Goal: Task Accomplishment & Management: Manage account settings

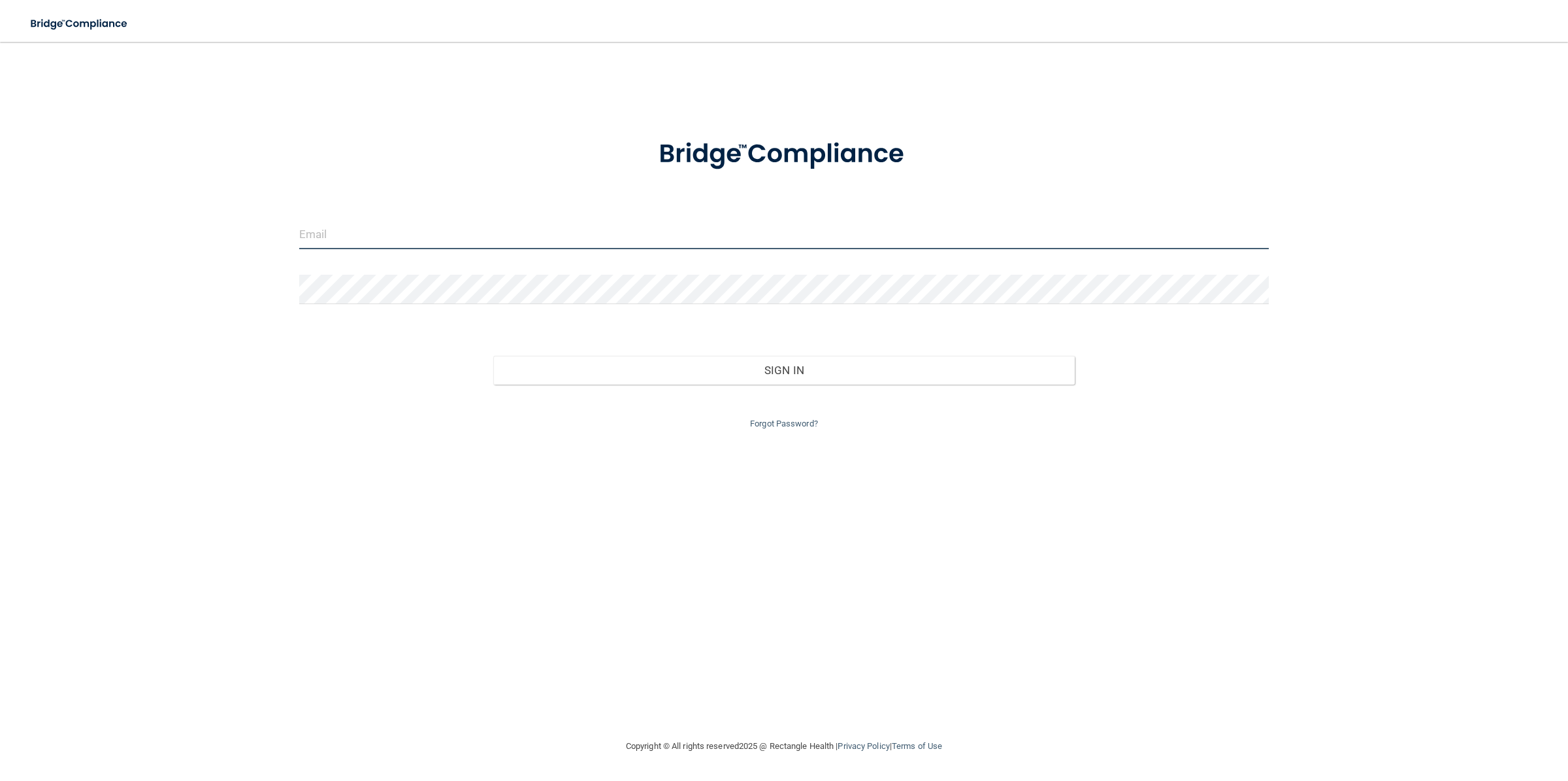
click at [334, 234] on input "email" at bounding box center [784, 235] width 970 height 29
type input "[DOMAIN_NAME][EMAIL_ADDRESS][DOMAIN_NAME]"
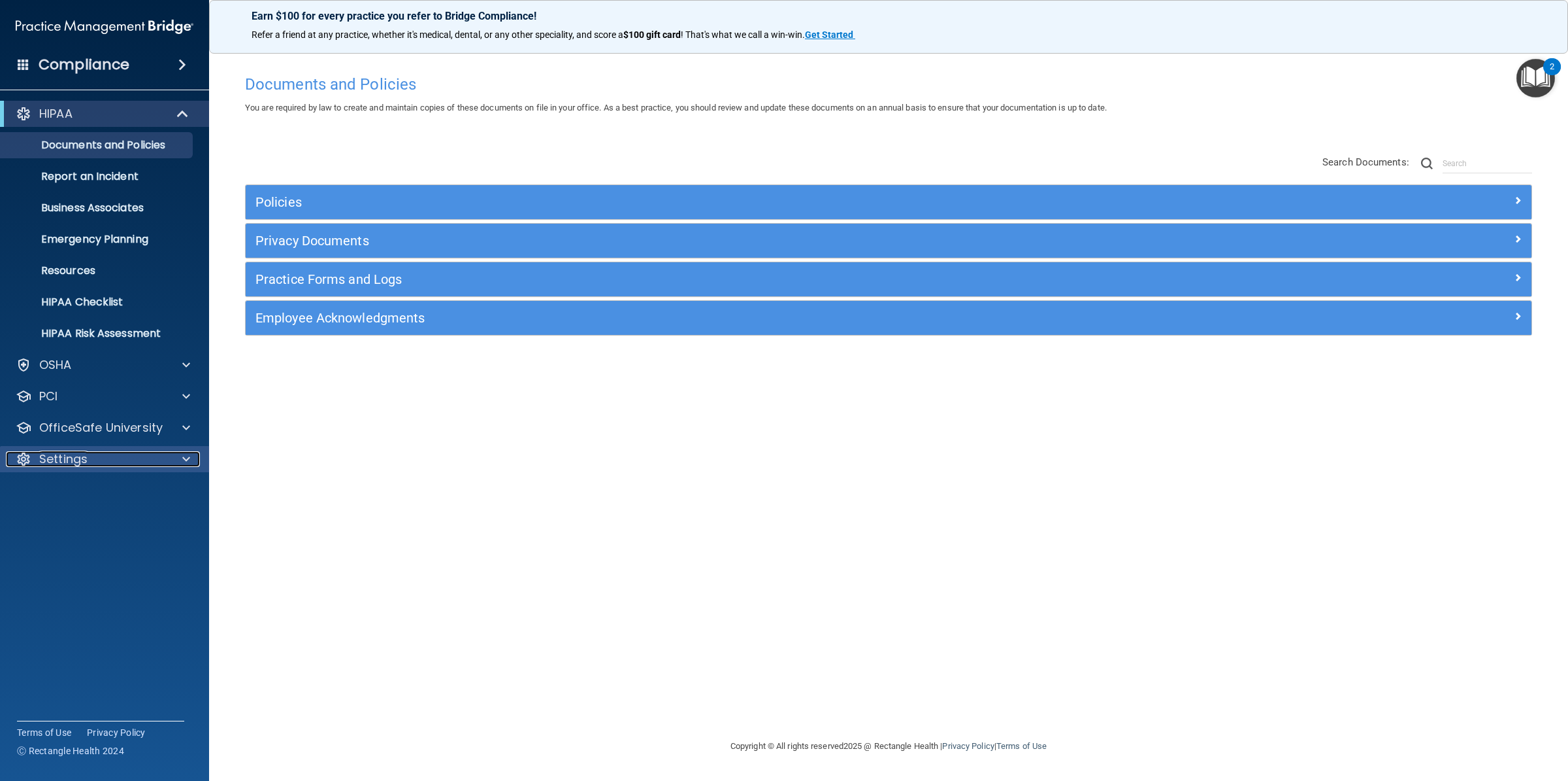
click at [76, 457] on p "Settings" at bounding box center [63, 459] width 48 height 16
click at [83, 519] on p "My Users" at bounding box center [98, 521] width 179 height 13
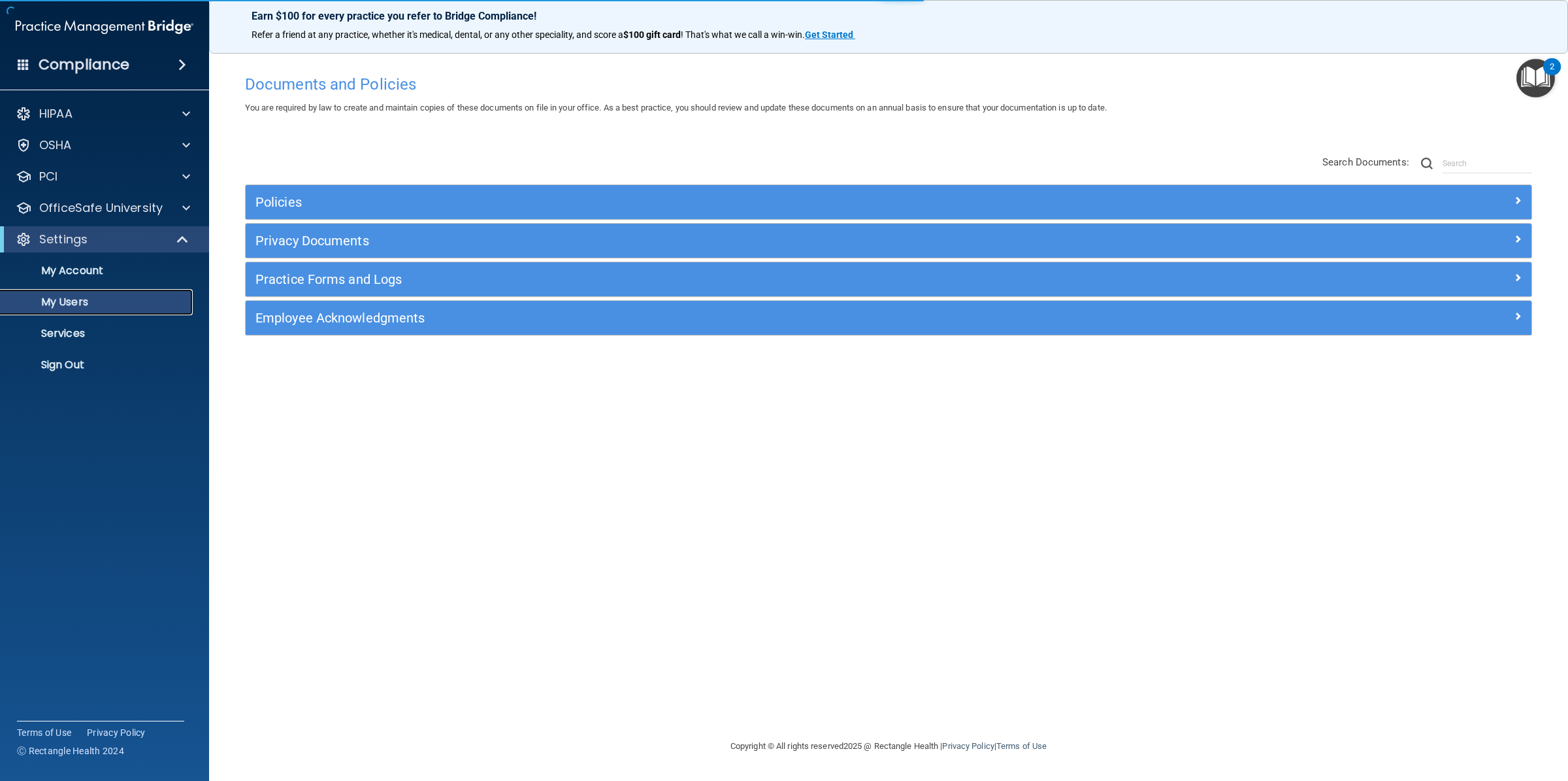
select select "20"
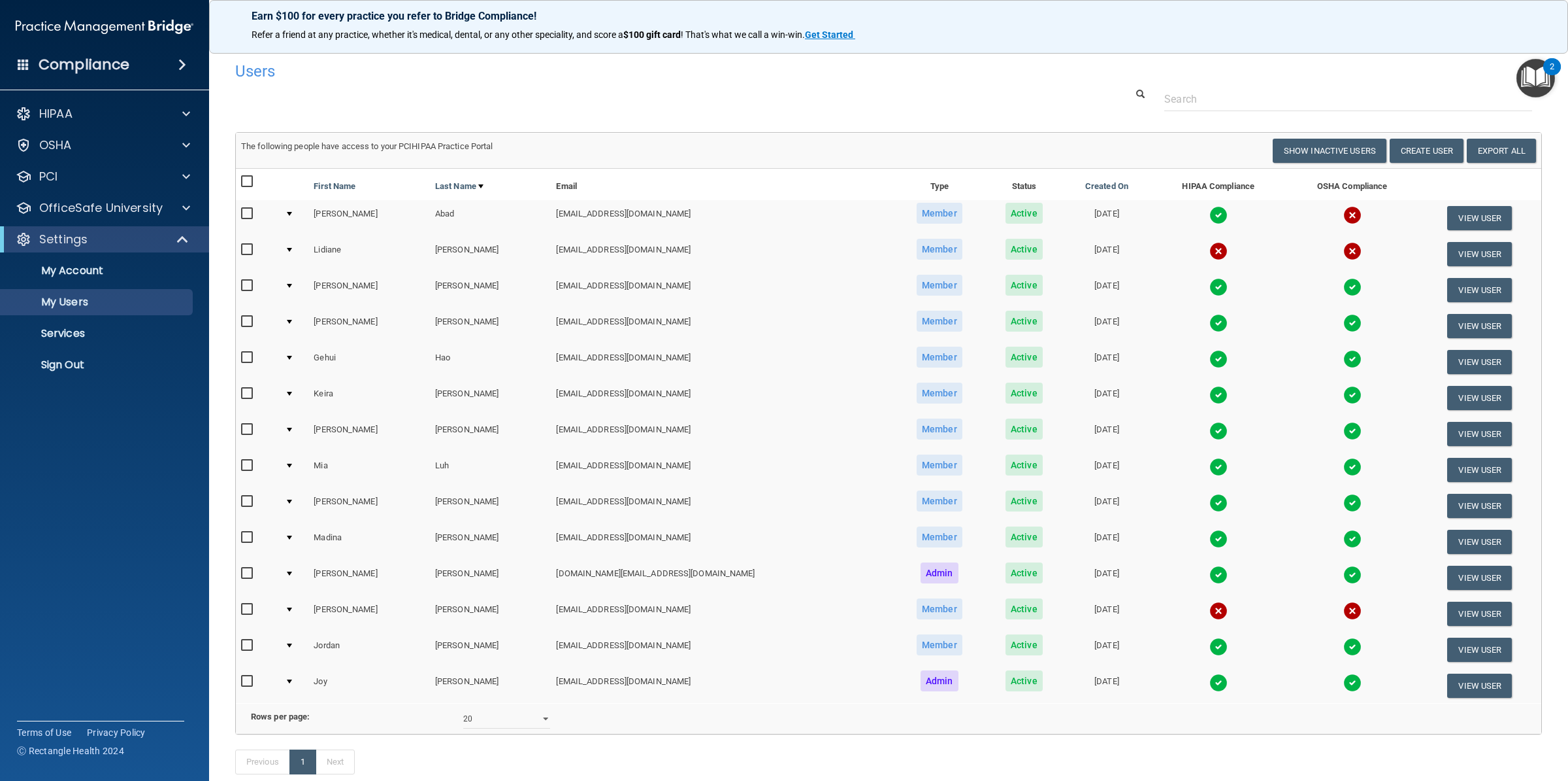
click at [249, 249] on input "checkbox" at bounding box center [248, 250] width 15 height 11
checkbox input "true"
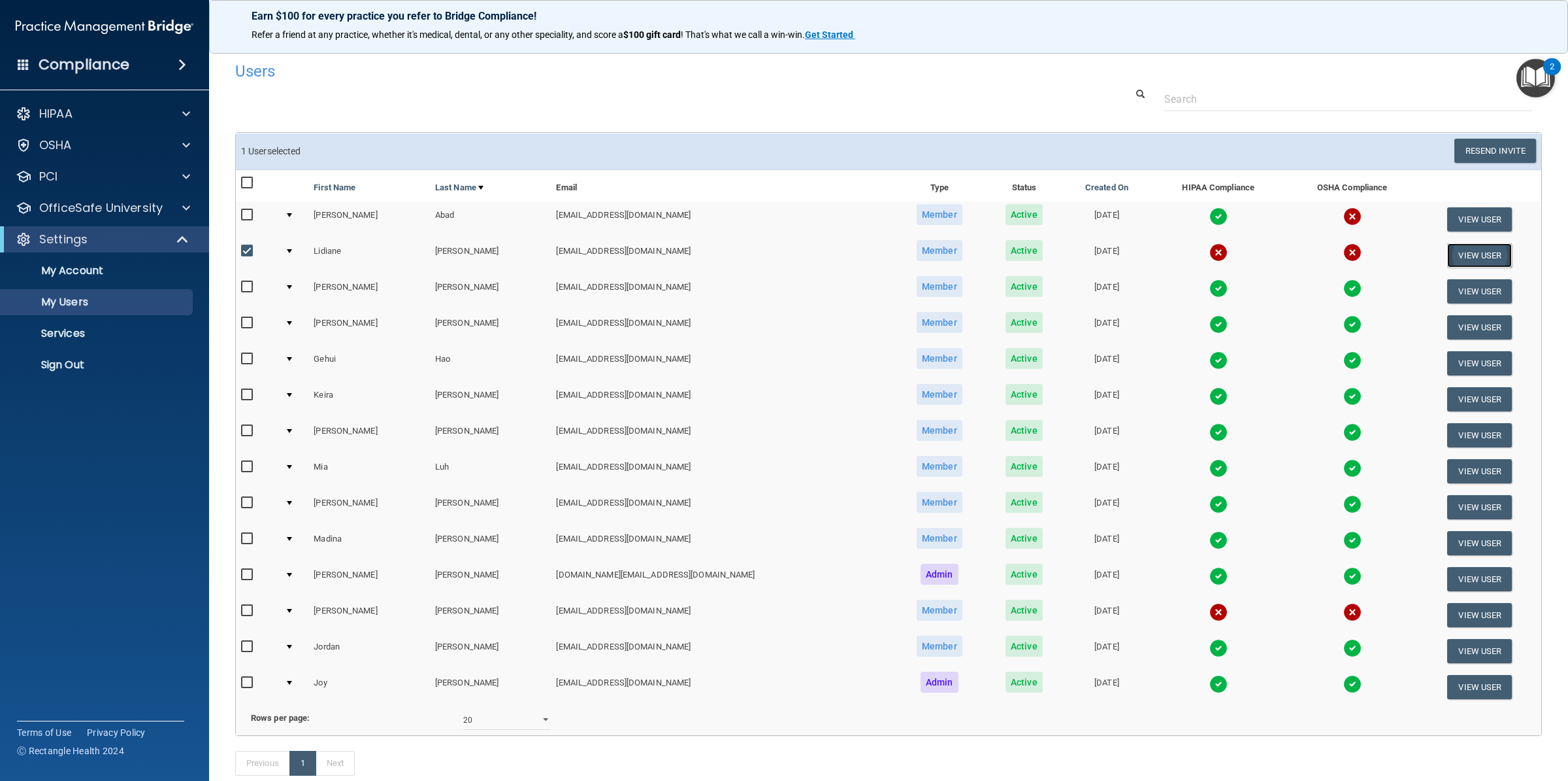
click at [1447, 251] on button "View User" at bounding box center [1480, 255] width 65 height 25
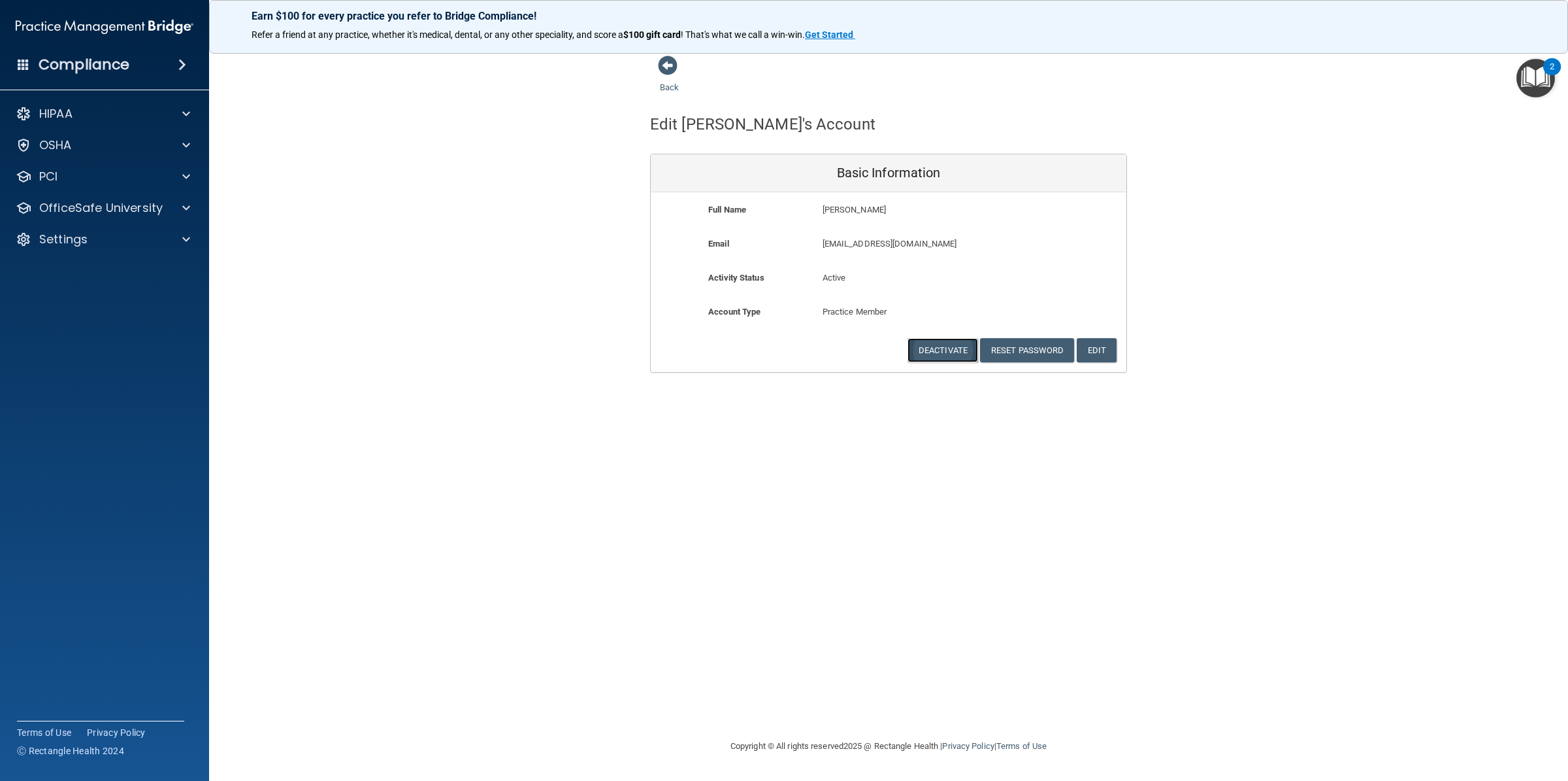
click at [942, 355] on button "Deactivate" at bounding box center [943, 350] width 71 height 25
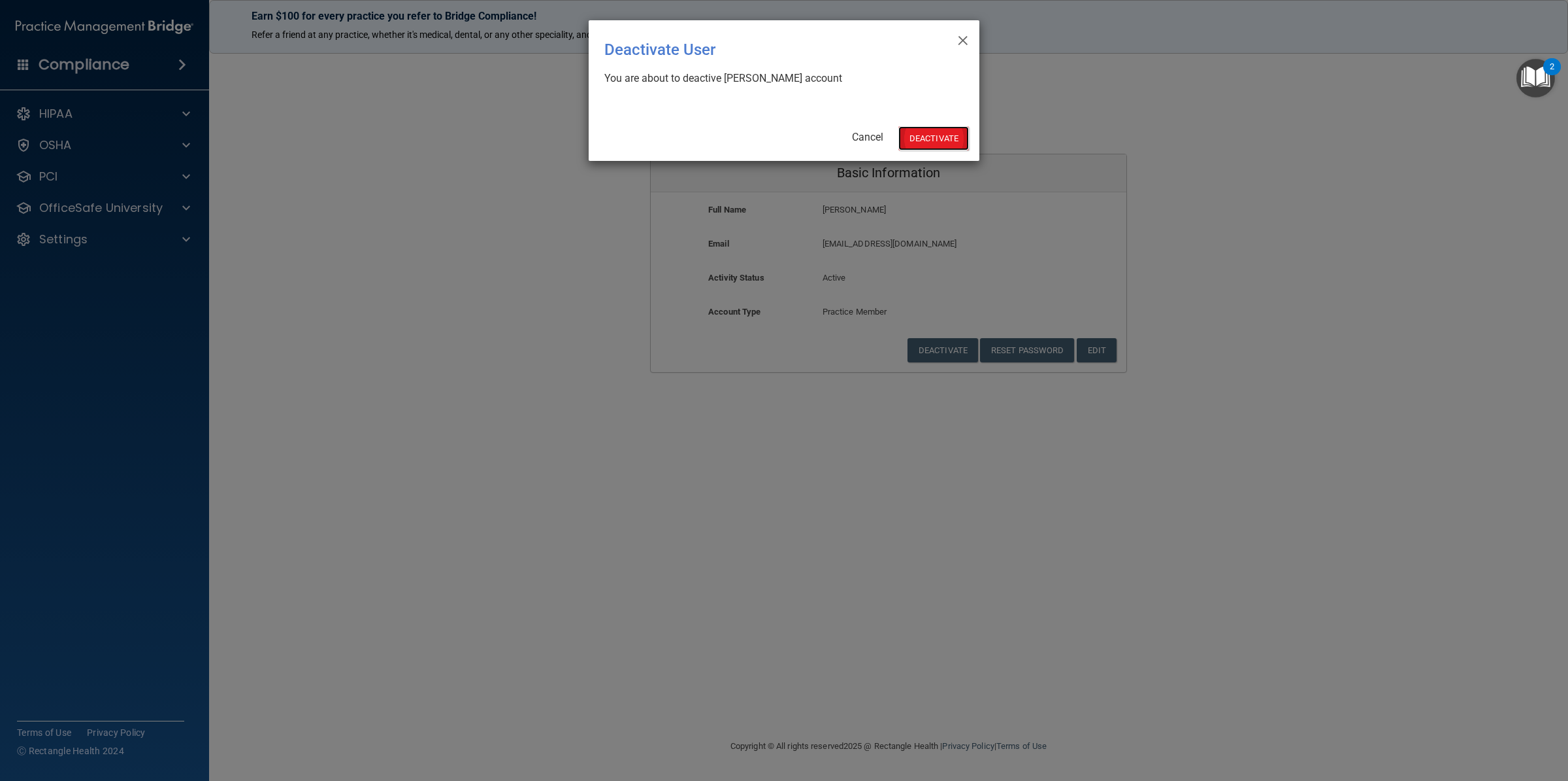
click at [937, 138] on button "Deactivate" at bounding box center [934, 138] width 71 height 25
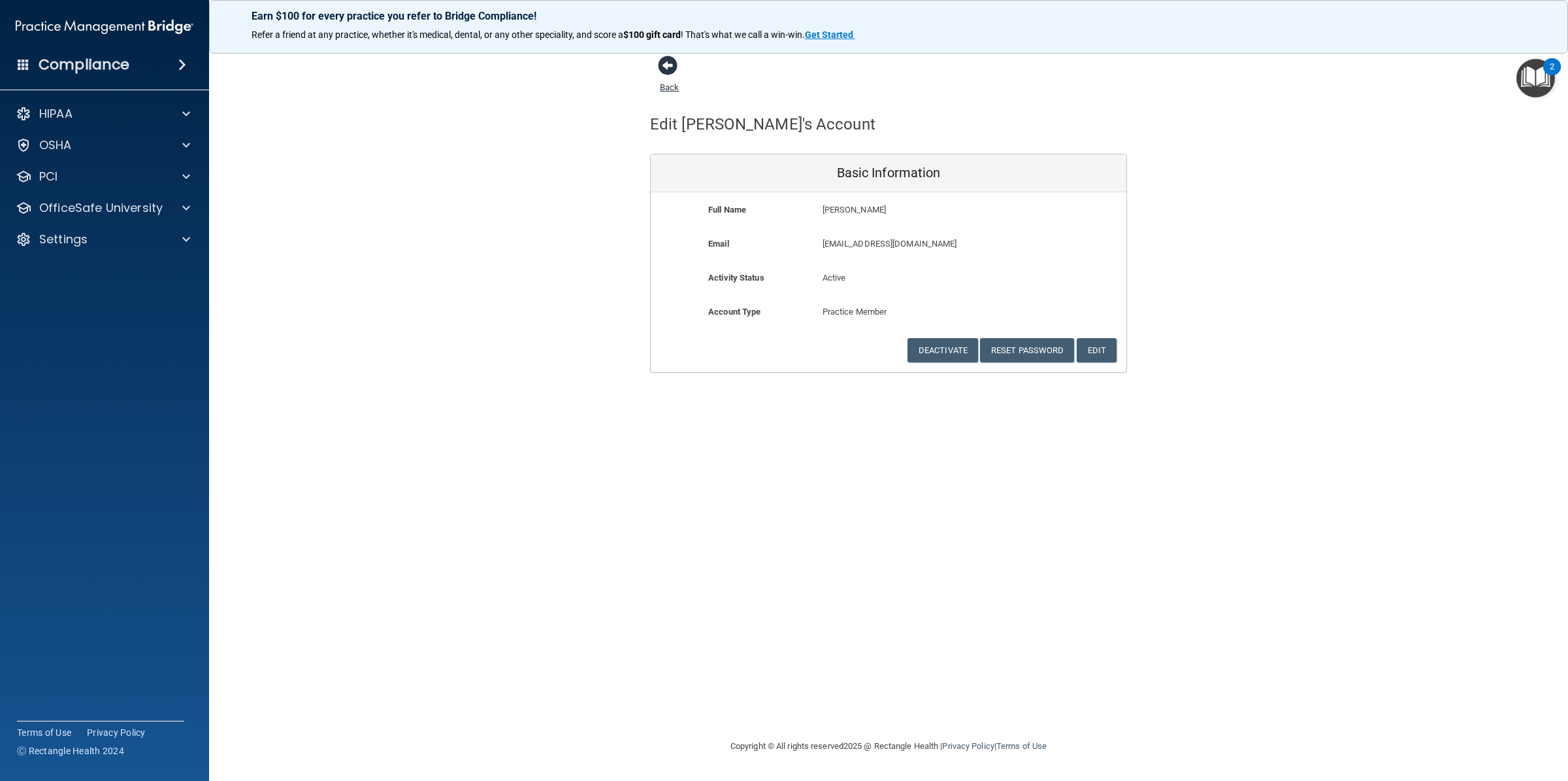
click at [673, 68] on span at bounding box center [668, 66] width 20 height 20
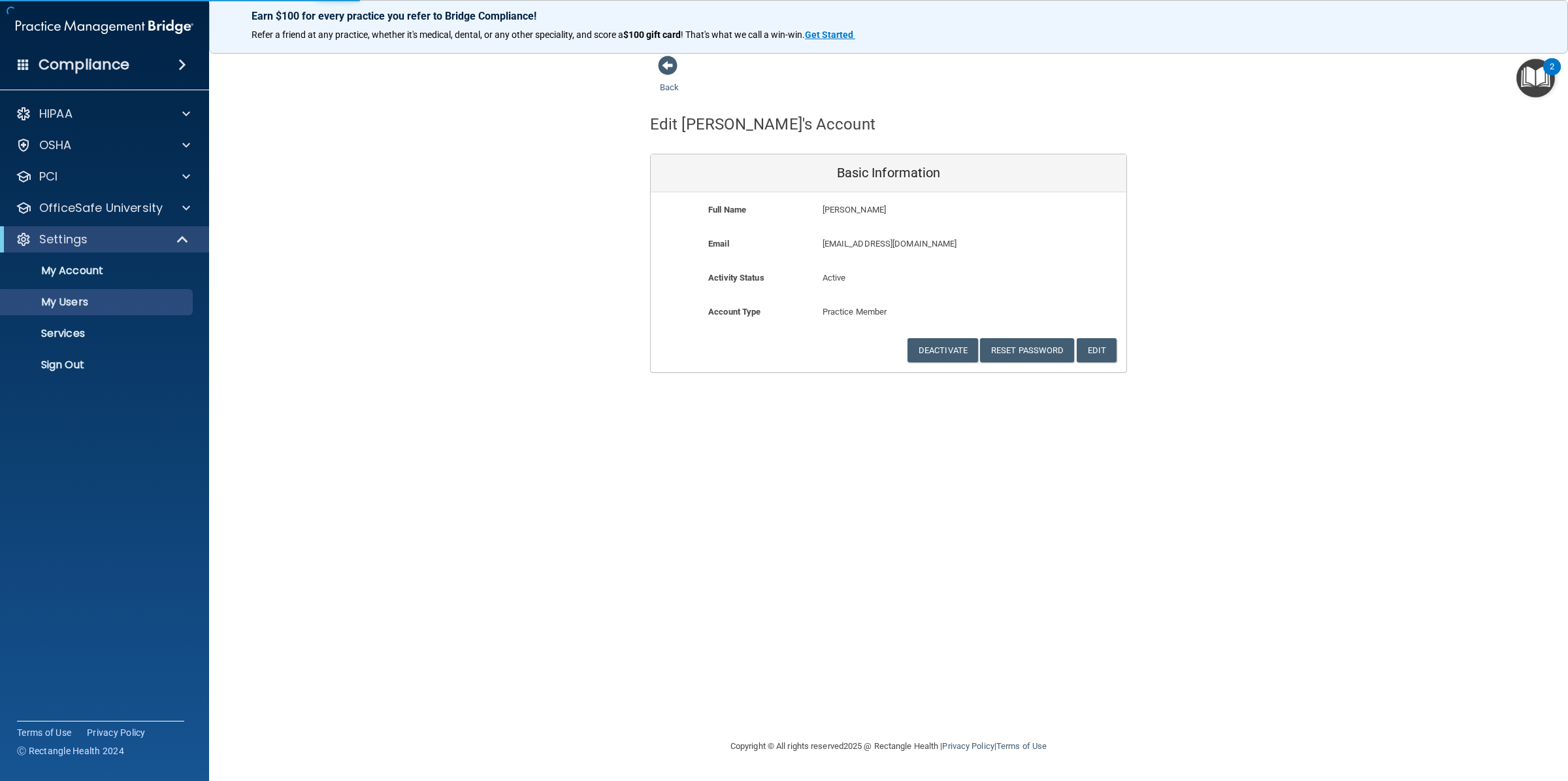
select select "20"
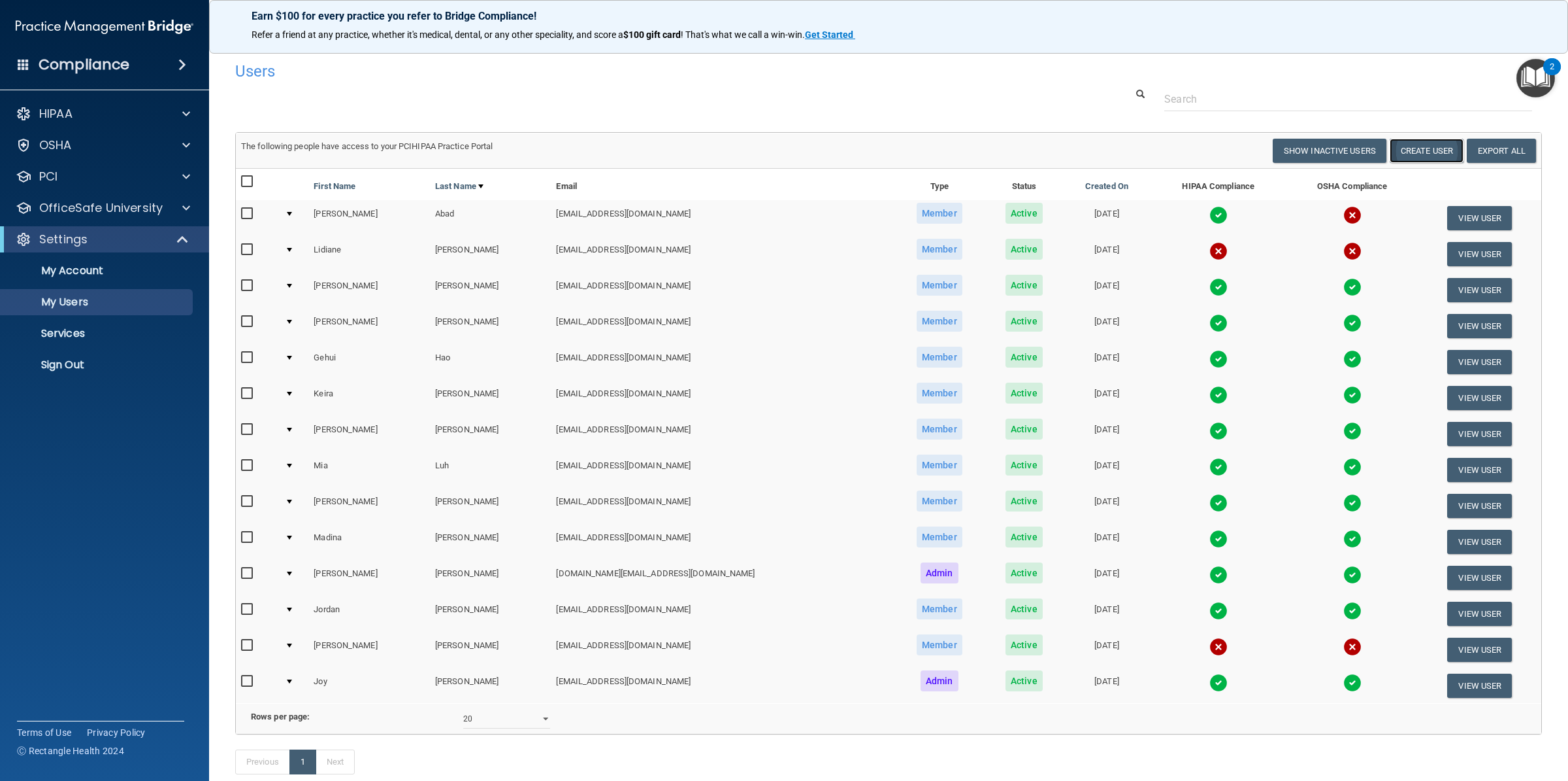
click at [1421, 147] on button "Create User" at bounding box center [1426, 150] width 74 height 25
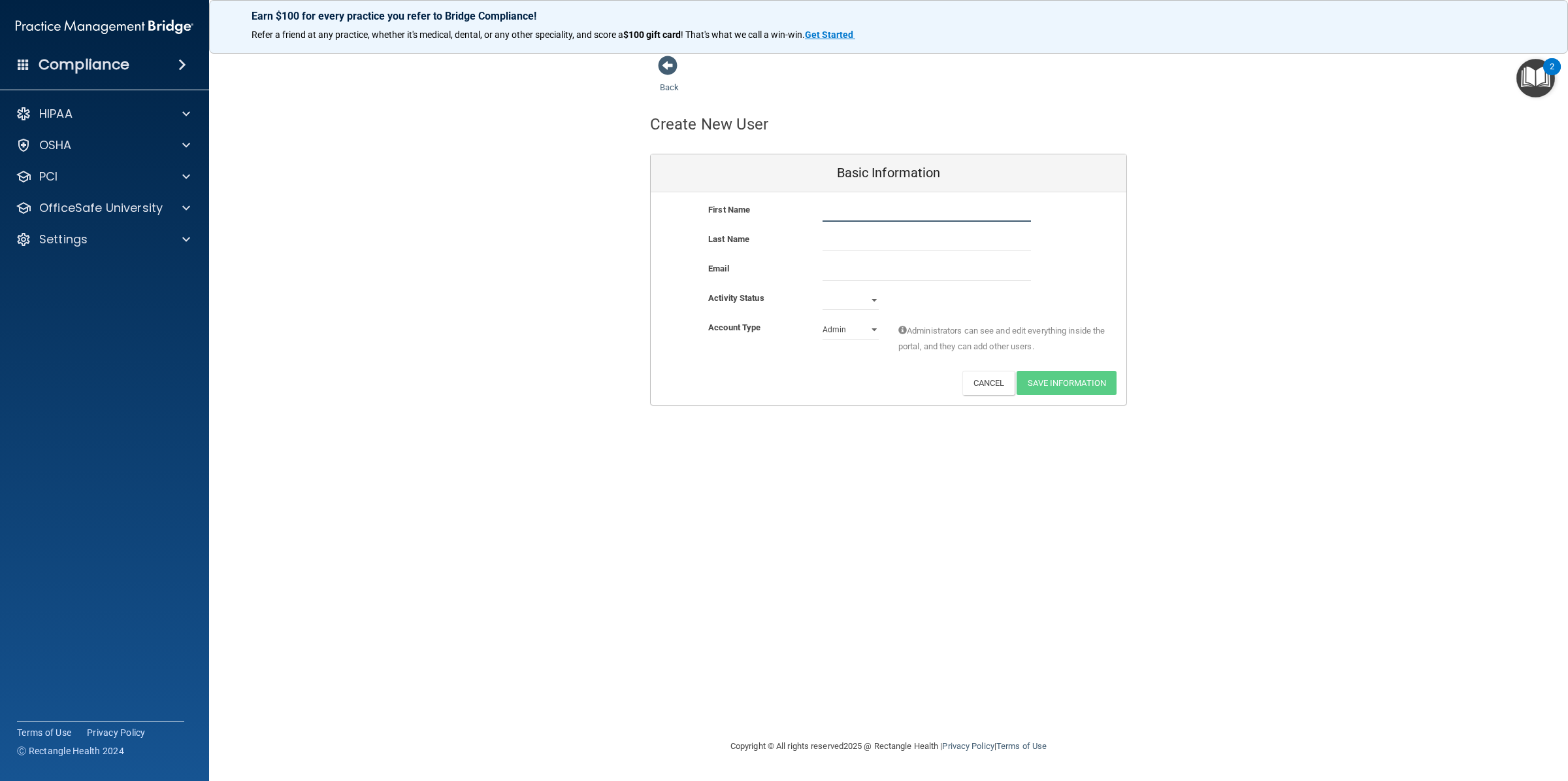
click at [900, 209] on input "text" at bounding box center [927, 212] width 208 height 20
type input "Tiffany"
type input "[PERSON_NAME]"
paste input "Hi Lidiane, Please see attached new hire paperwork. Should you decide to accept…"
type input "Hi Lidiane, Please see attached new hire paperwork. Should you decide to accept…"
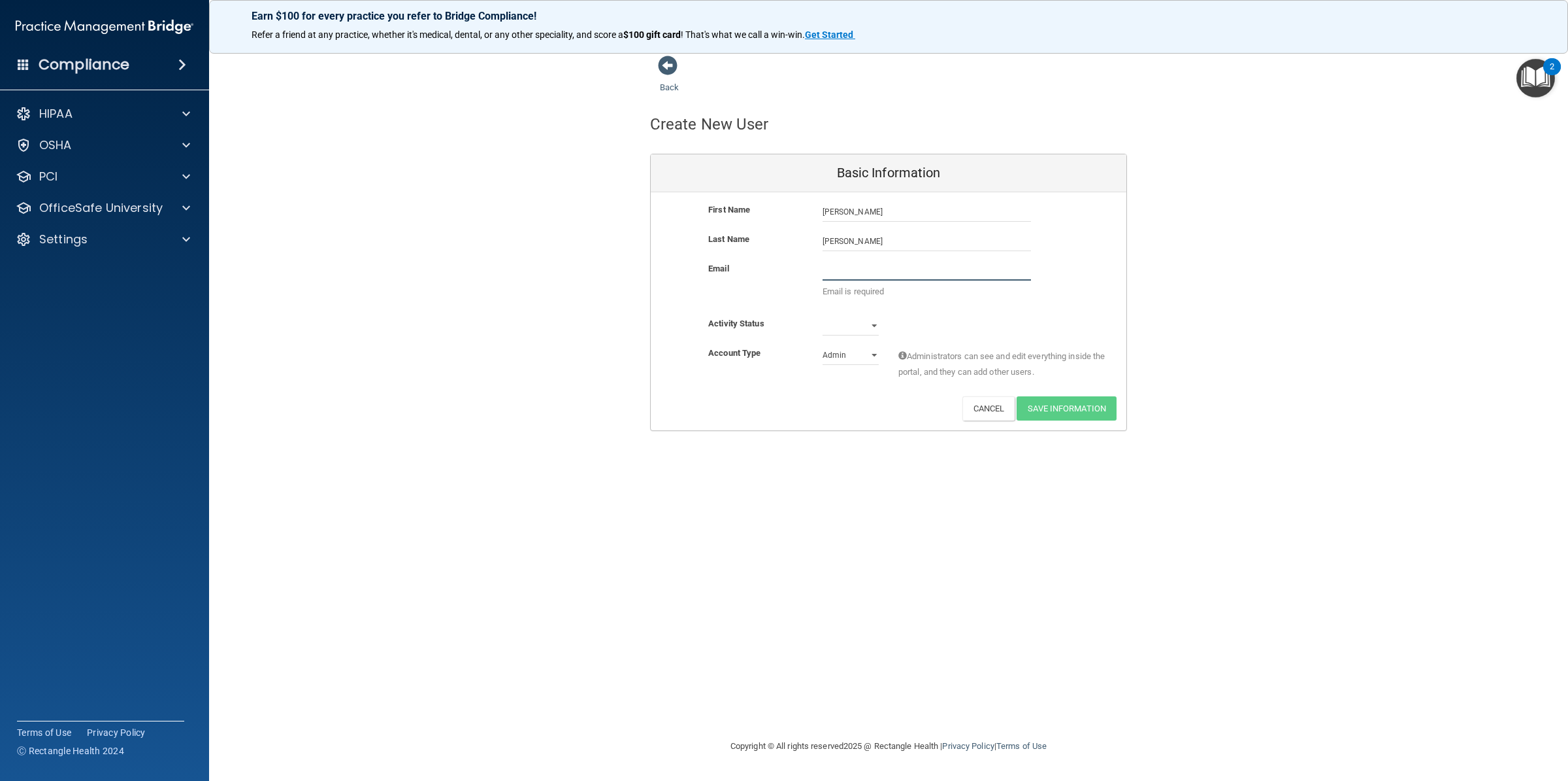
paste input "tiffanylin3000@gmail.com"
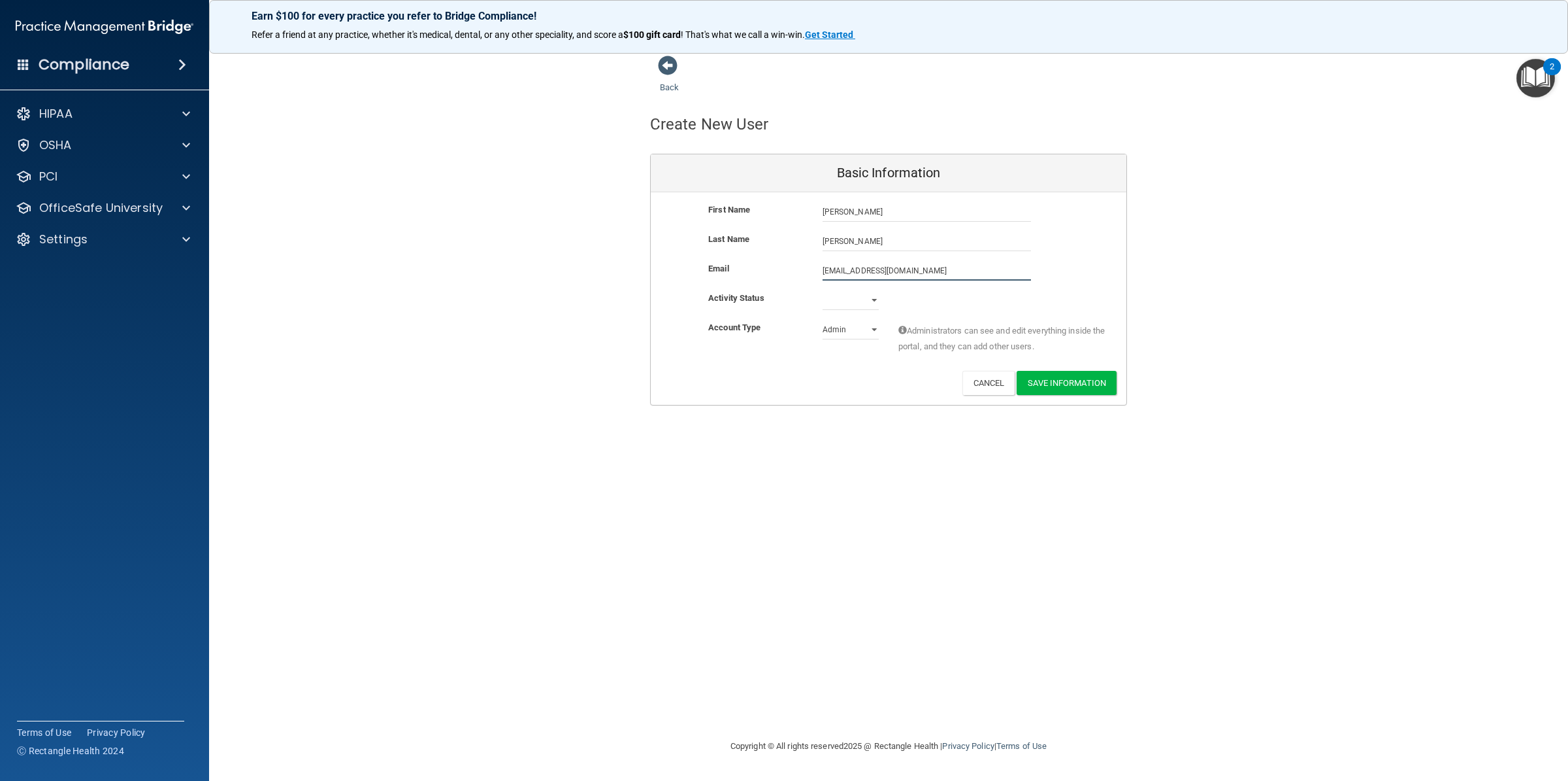
type input "tiffanylin3000@gmail.com"
click at [823, 290] on select "Active Inactive" at bounding box center [850, 300] width 56 height 20
select select "active"
click option "Active" at bounding box center [0, 0] width 0 height 0
click at [823, 319] on select "Admin Member" at bounding box center [850, 329] width 56 height 20
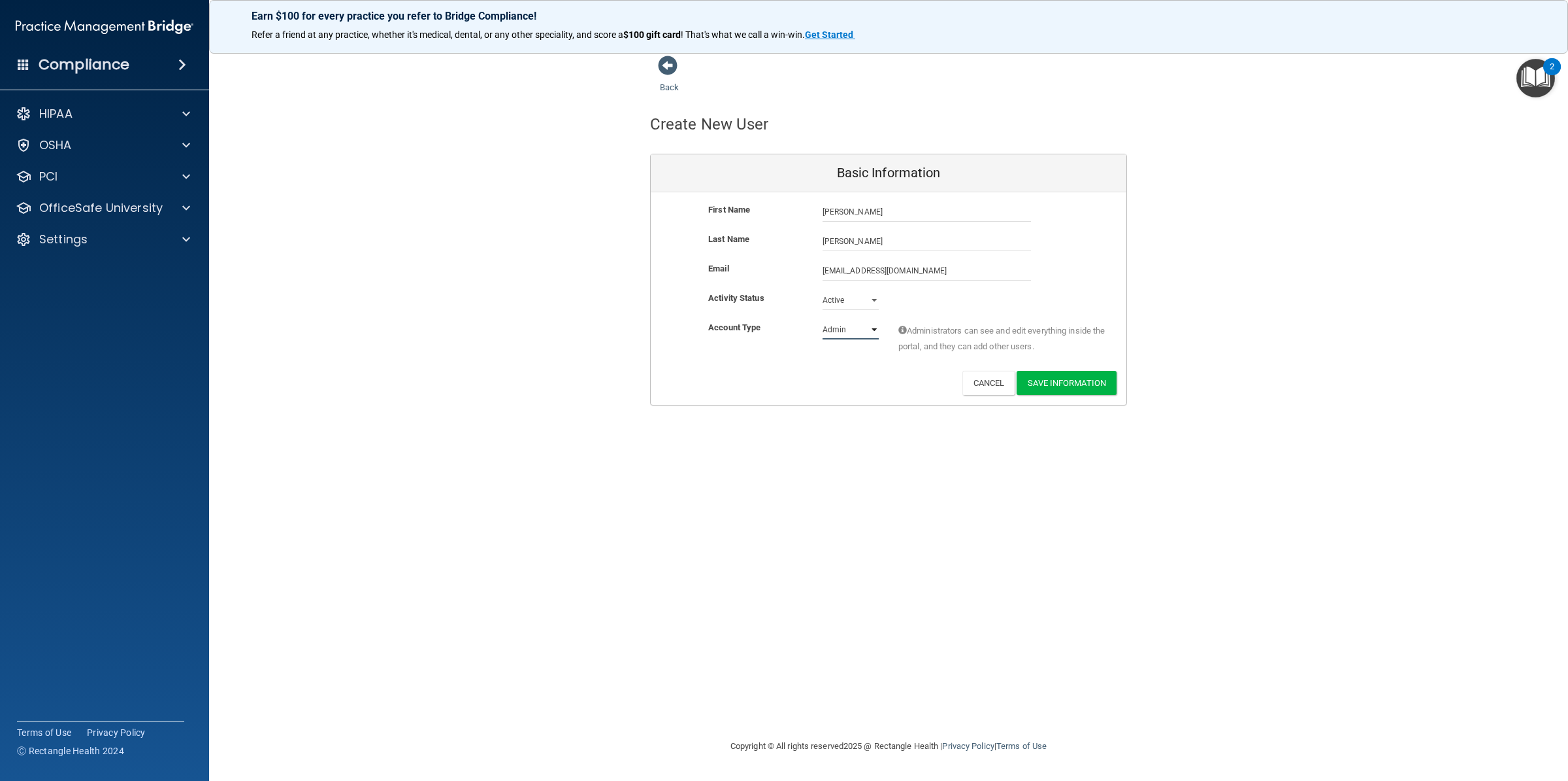
select select "practice_member"
click option "Member" at bounding box center [0, 0] width 0 height 0
click at [1081, 379] on button "Save Information" at bounding box center [1066, 382] width 100 height 25
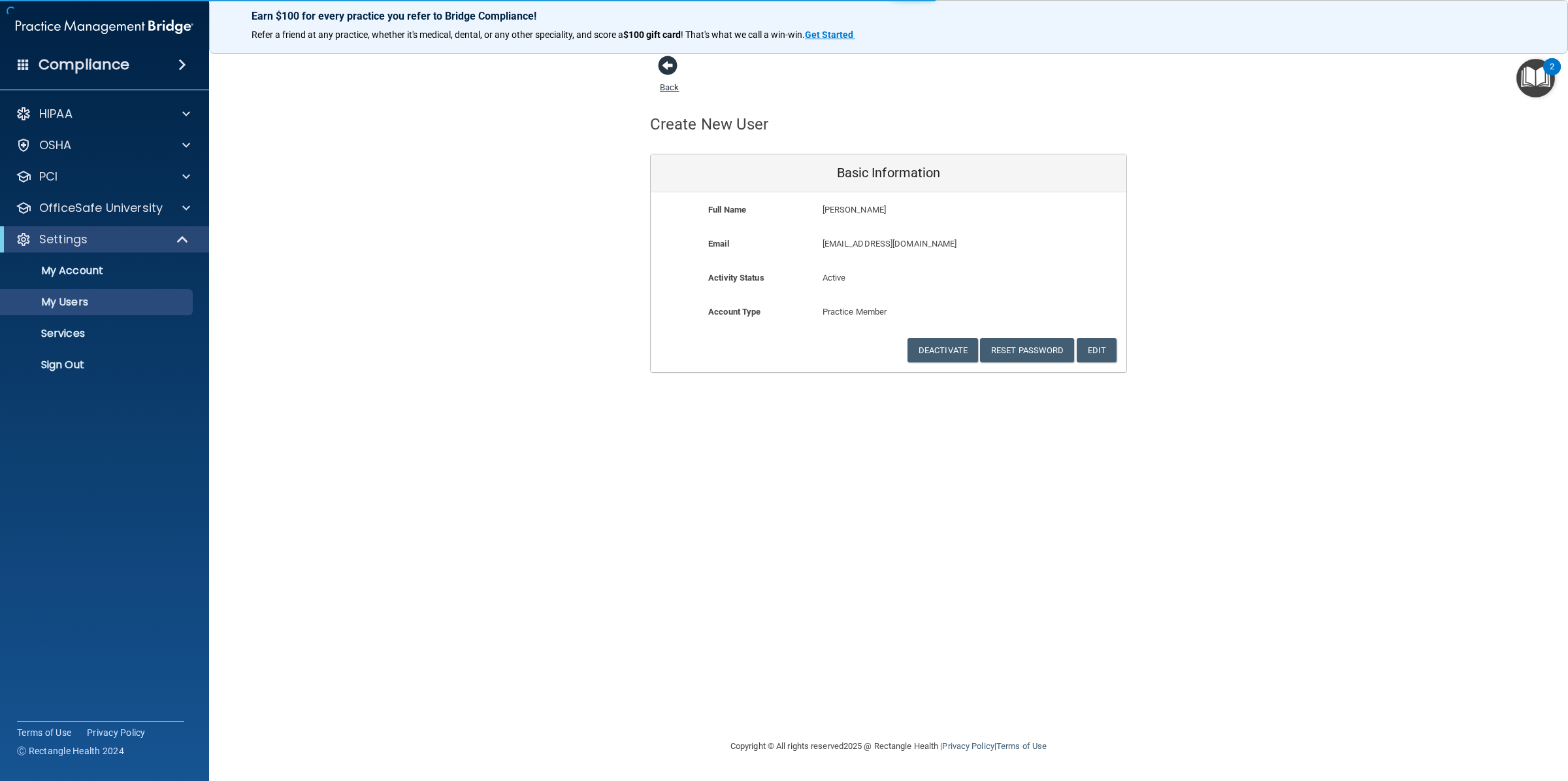
select select "20"
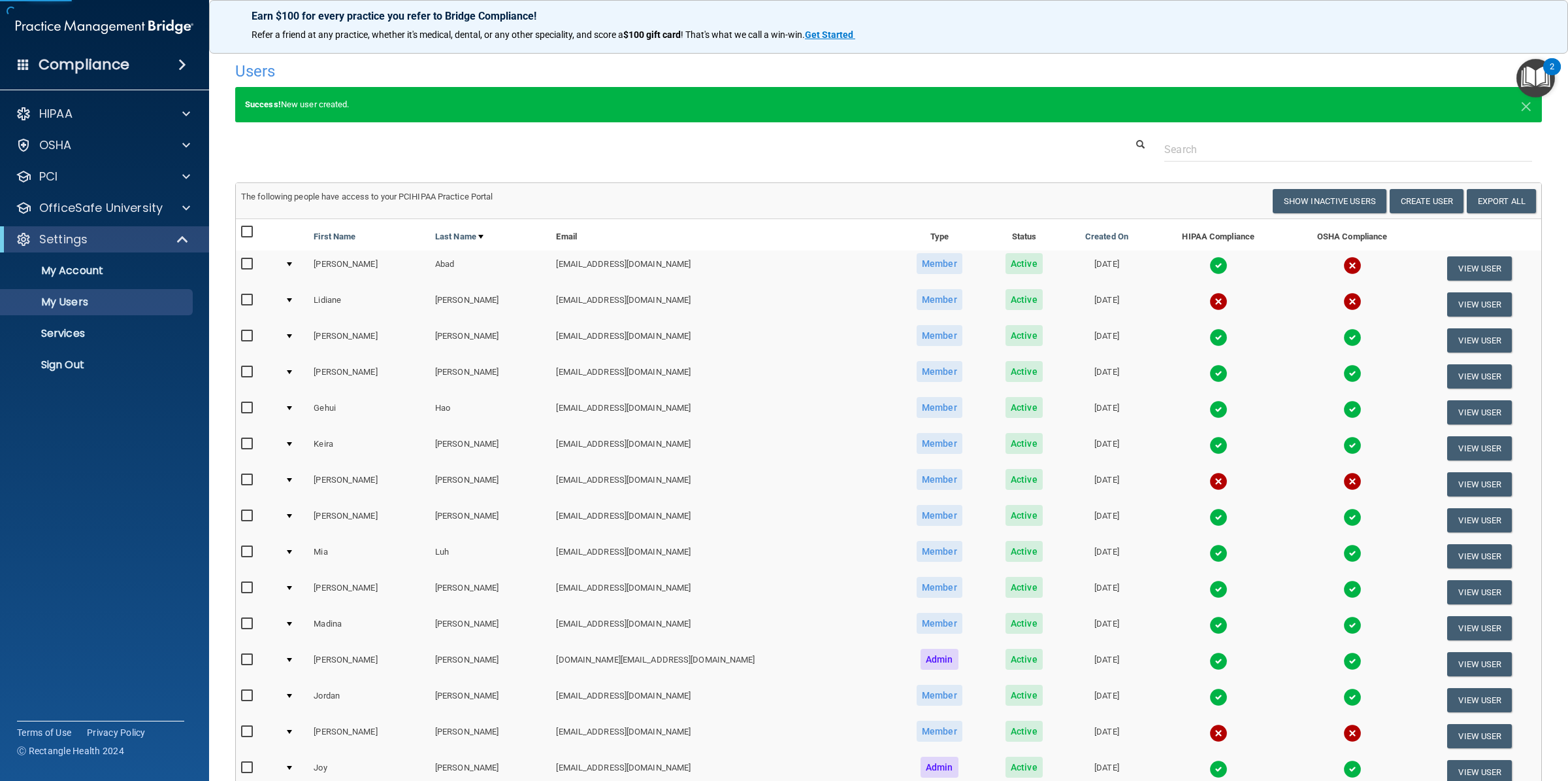
click at [672, 60] on div "Users" at bounding box center [613, 71] width 774 height 32
click at [1447, 298] on button "View User" at bounding box center [1480, 304] width 65 height 25
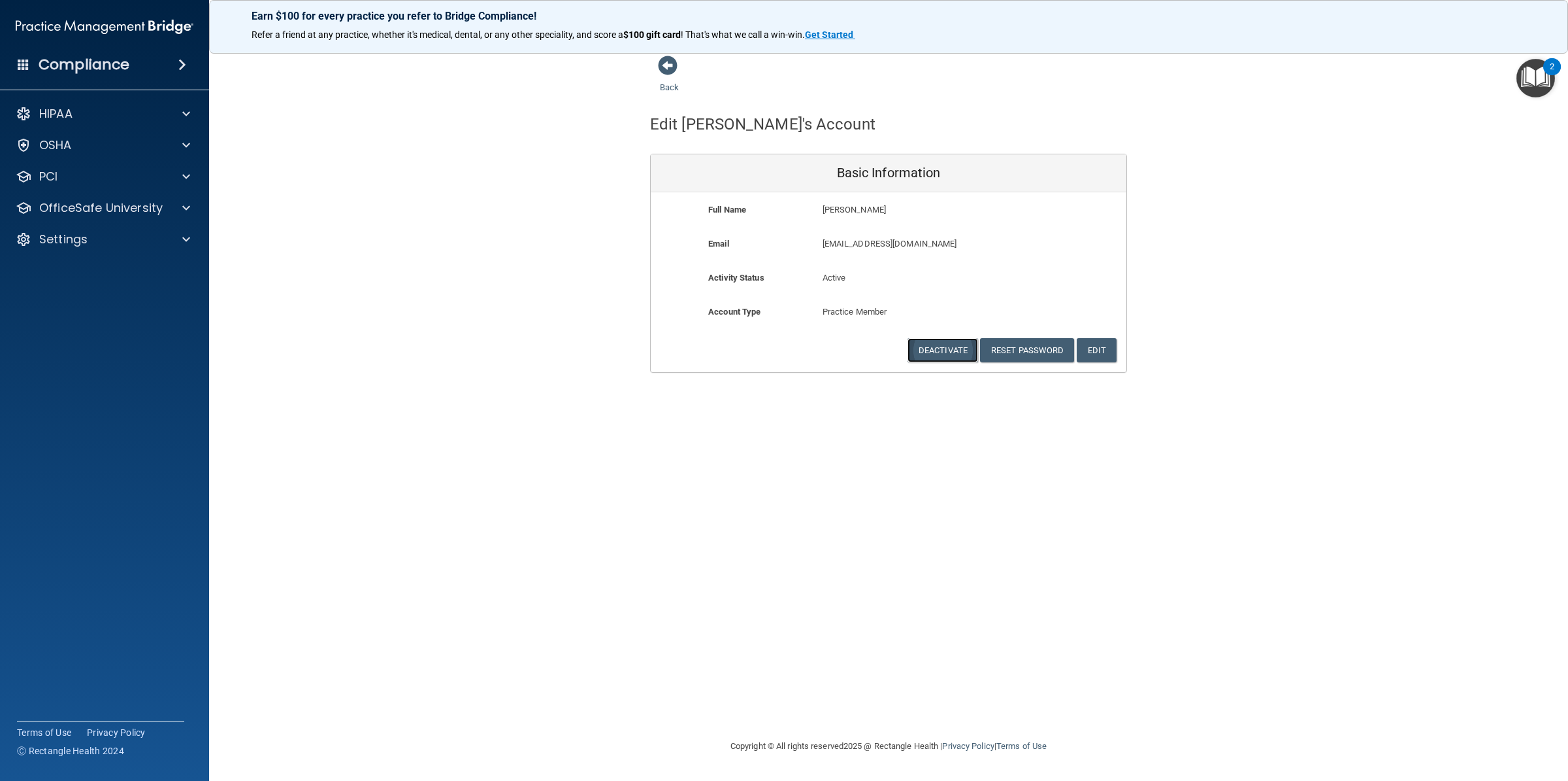
click at [945, 353] on button "Deactivate" at bounding box center [943, 350] width 71 height 25
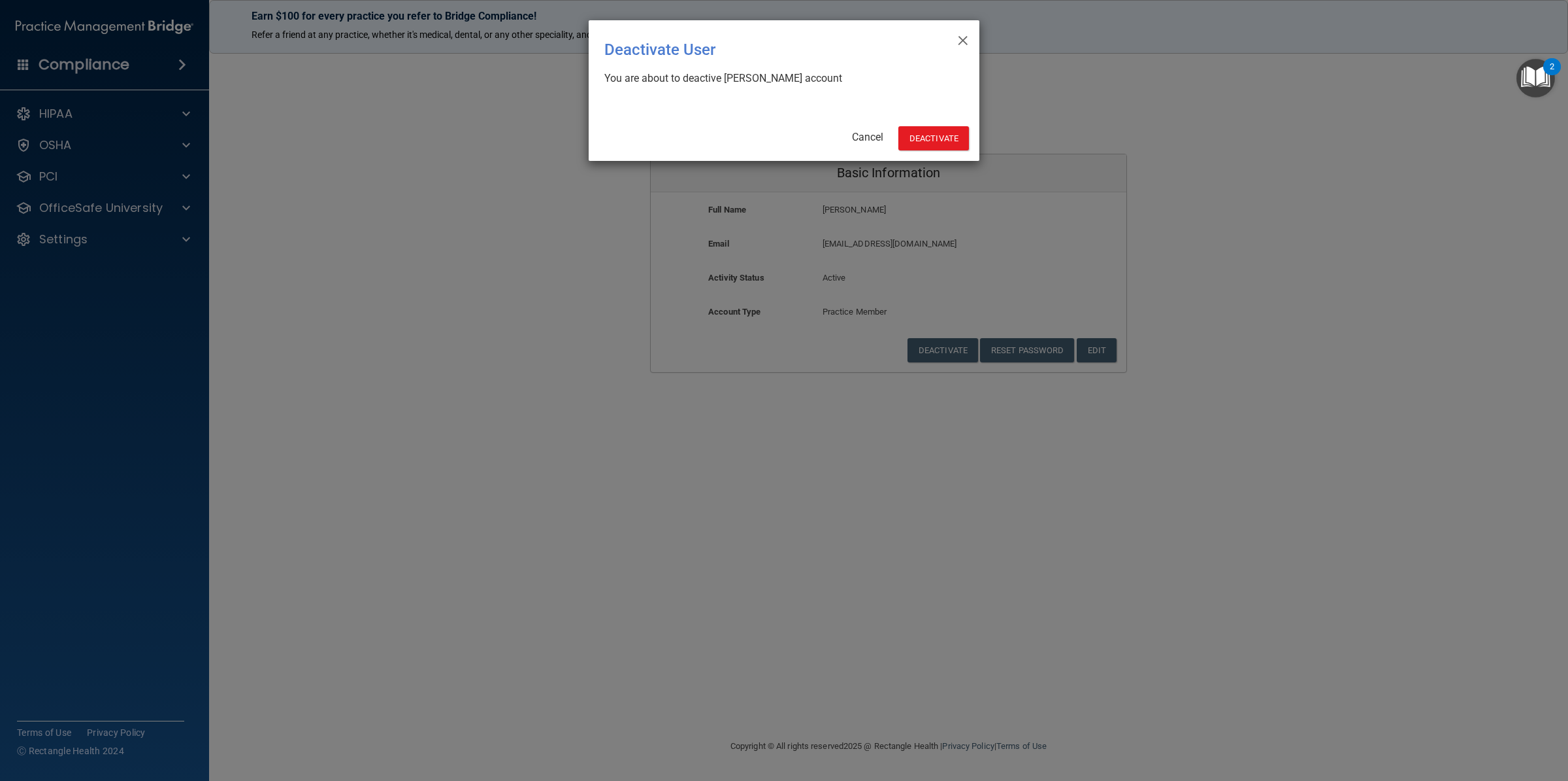
click at [928, 151] on div "× Close Deactivate User You are about to deactive Lidiane Afonso's account Canc…" at bounding box center [784, 90] width 391 height 140
click at [925, 139] on button "Deactivate" at bounding box center [934, 138] width 71 height 25
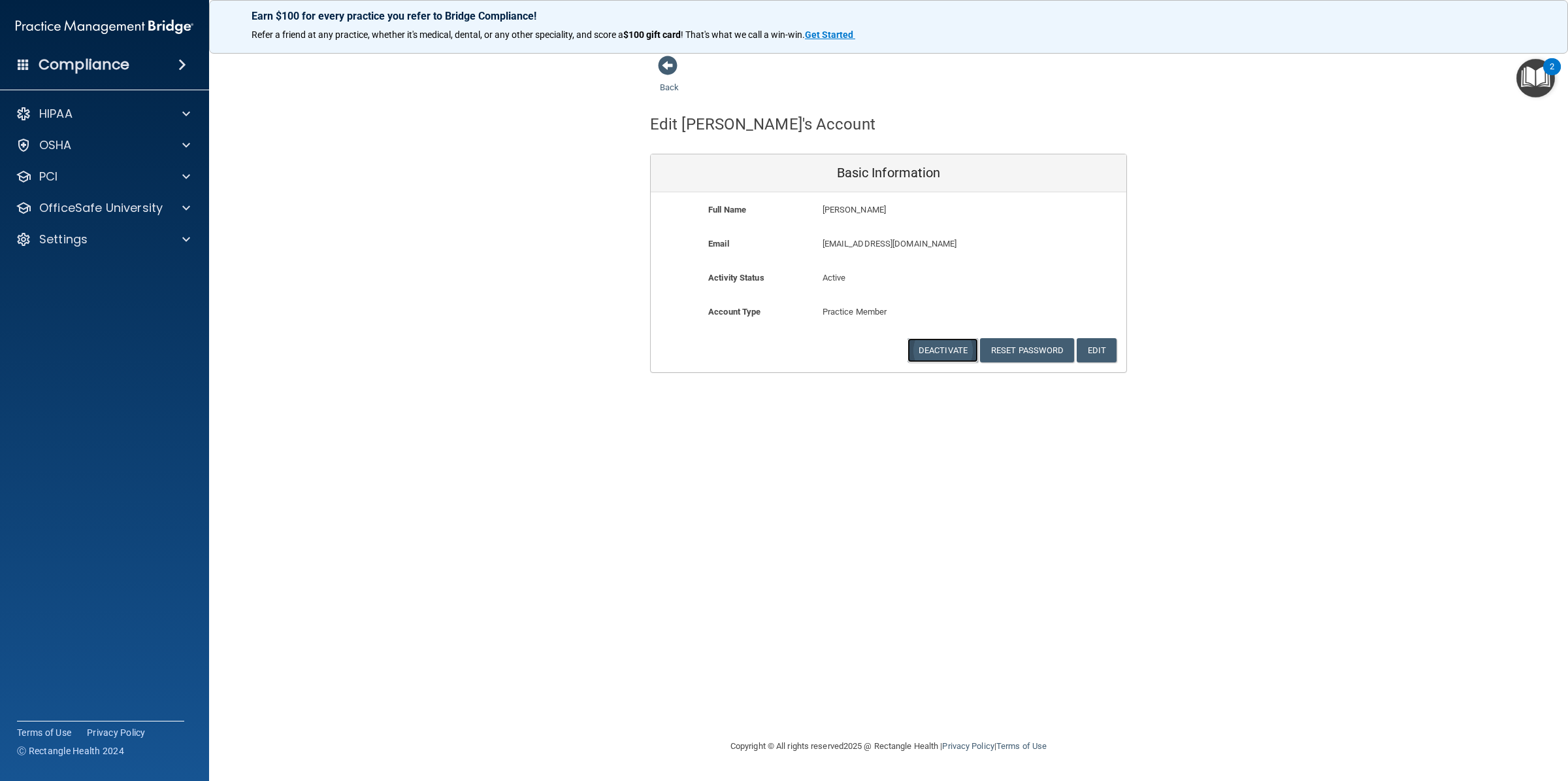
click at [950, 345] on button "Deactivate" at bounding box center [943, 350] width 71 height 25
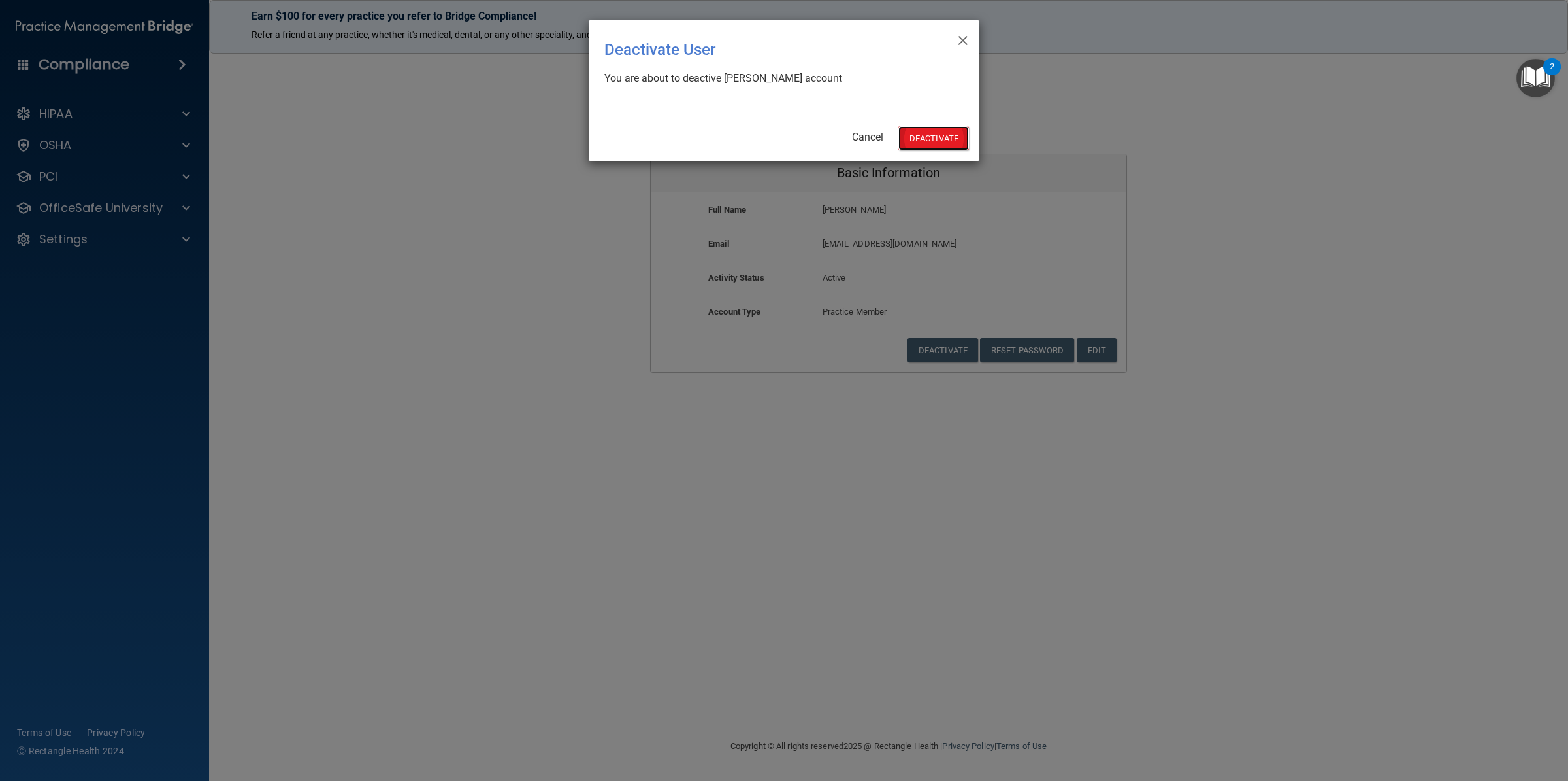
click at [929, 147] on button "Deactivate" at bounding box center [934, 138] width 71 height 25
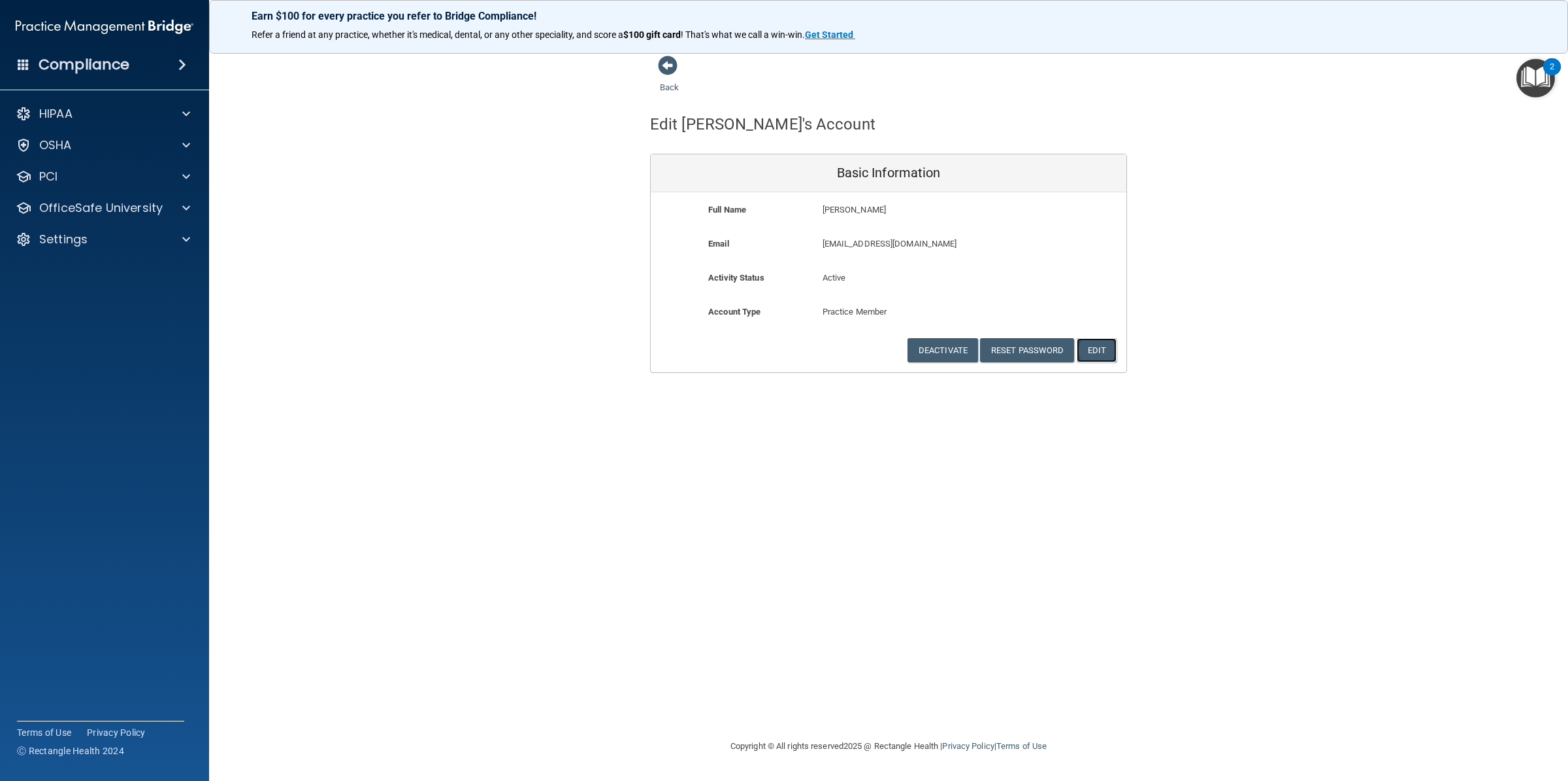
click at [1101, 347] on button "Edit" at bounding box center [1097, 350] width 40 height 25
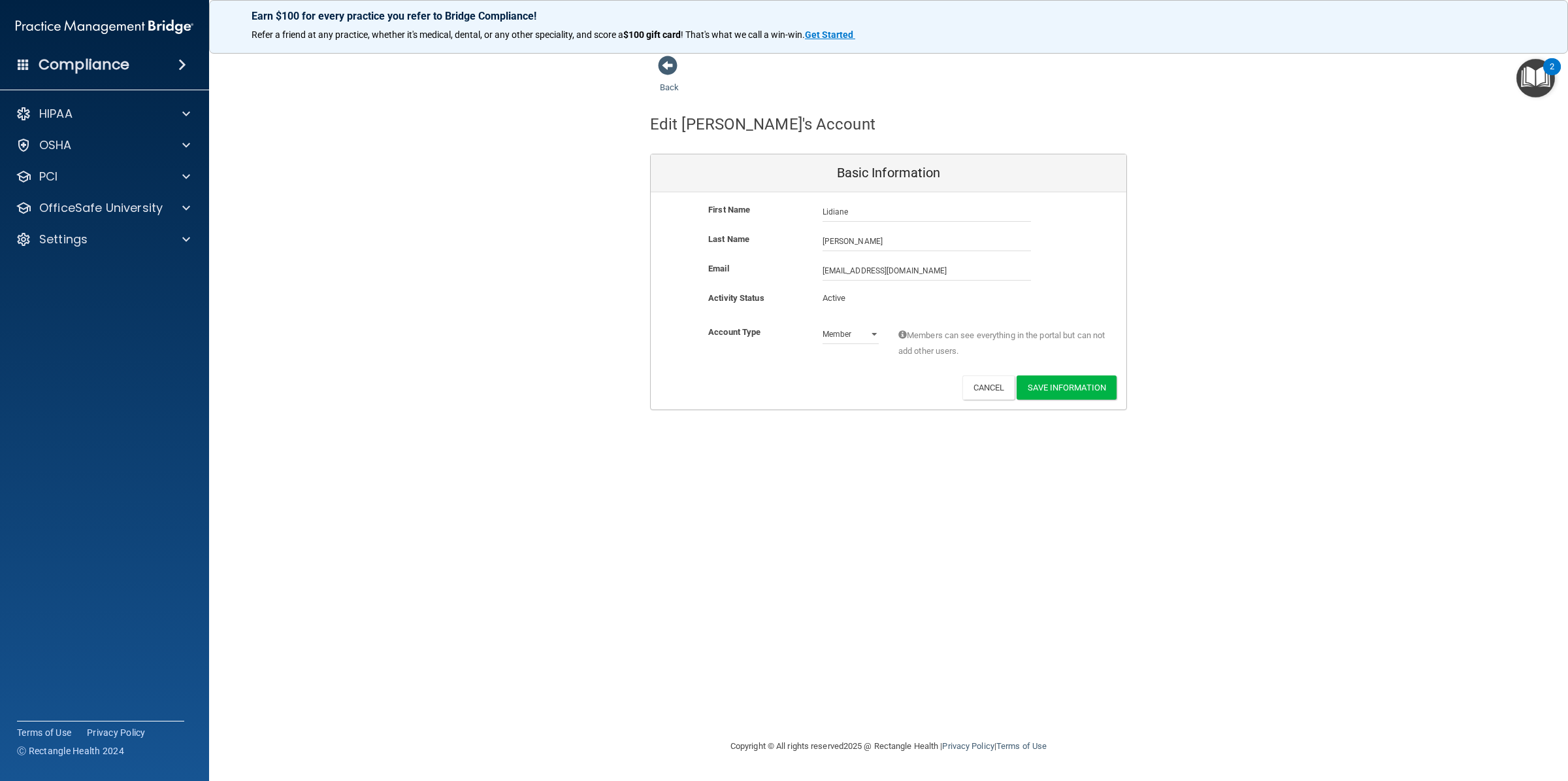
click at [838, 297] on p "Active" at bounding box center [850, 298] width 56 height 16
click at [666, 70] on span at bounding box center [668, 66] width 20 height 20
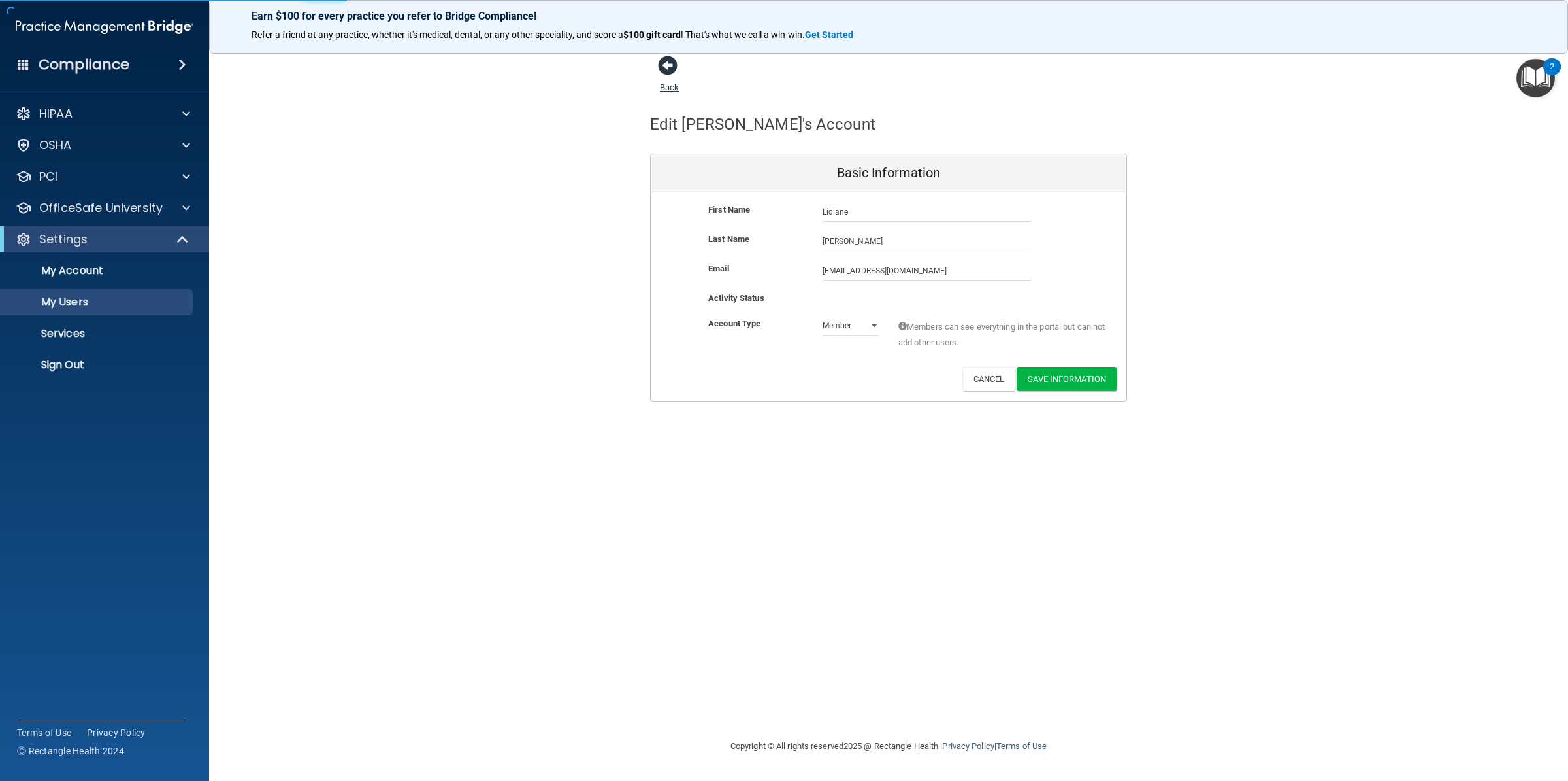
click at [666, 70] on span at bounding box center [668, 66] width 20 height 20
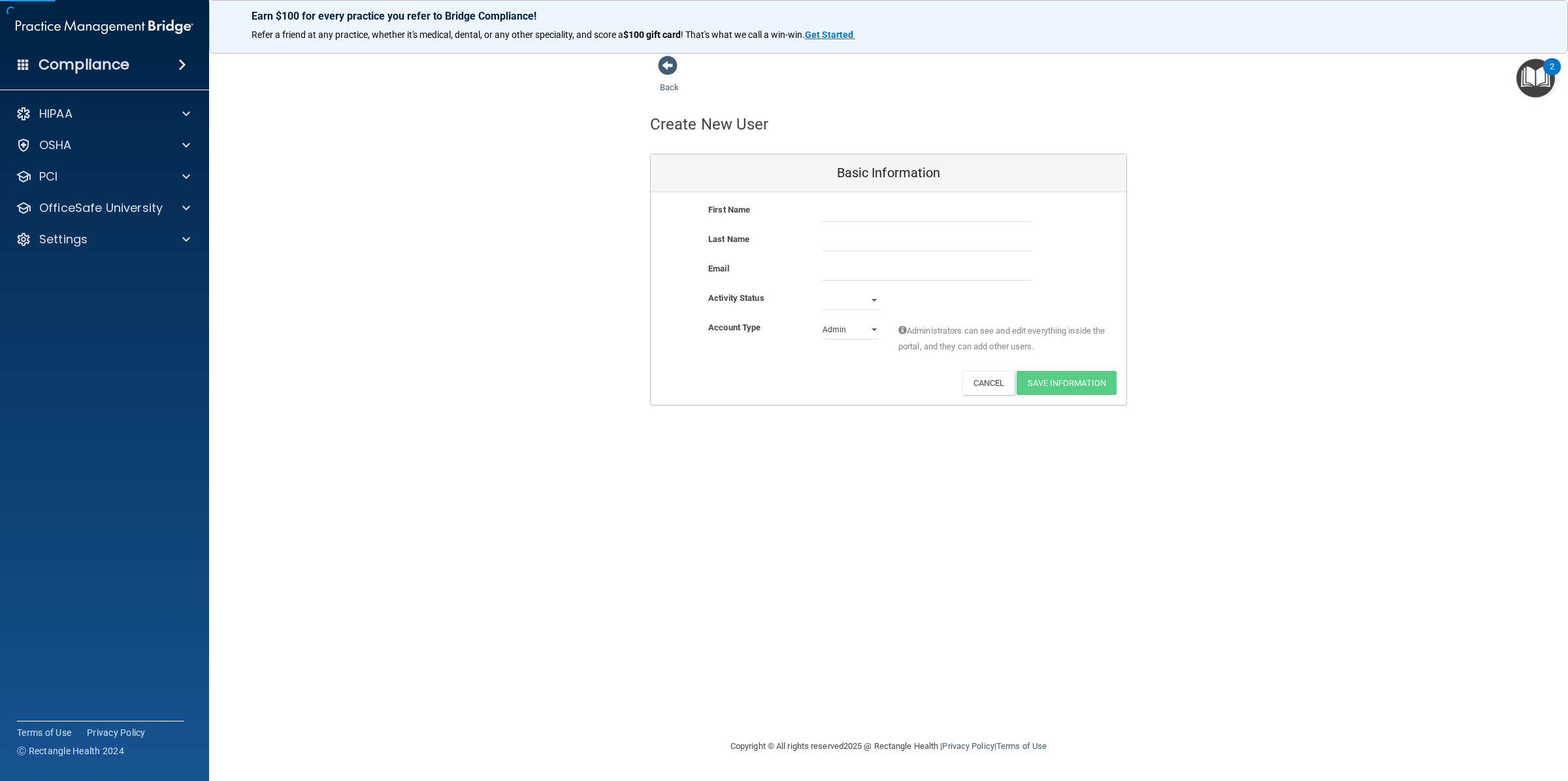
click at [666, 70] on span at bounding box center [668, 66] width 20 height 20
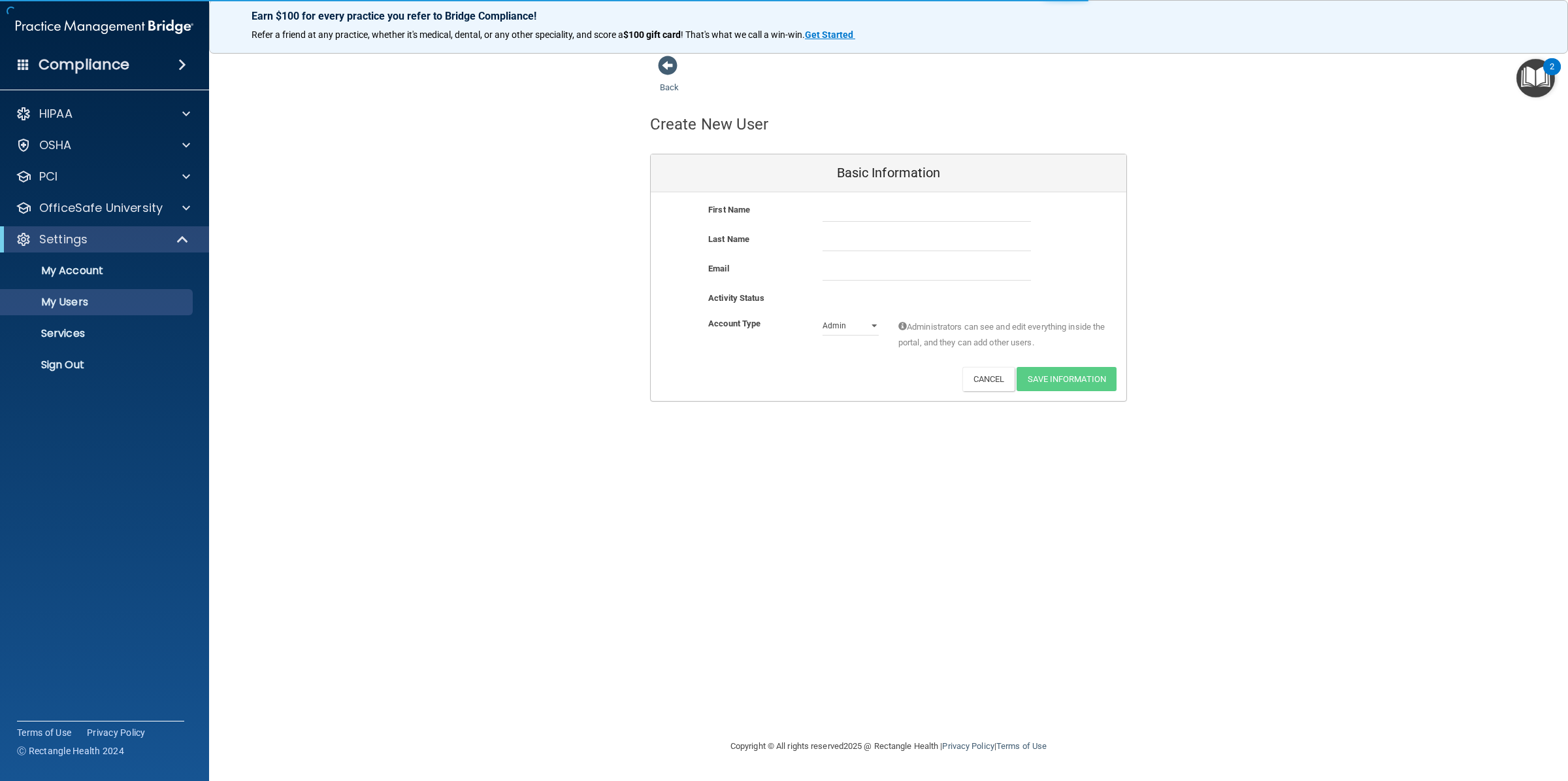
click at [666, 70] on span at bounding box center [668, 66] width 20 height 20
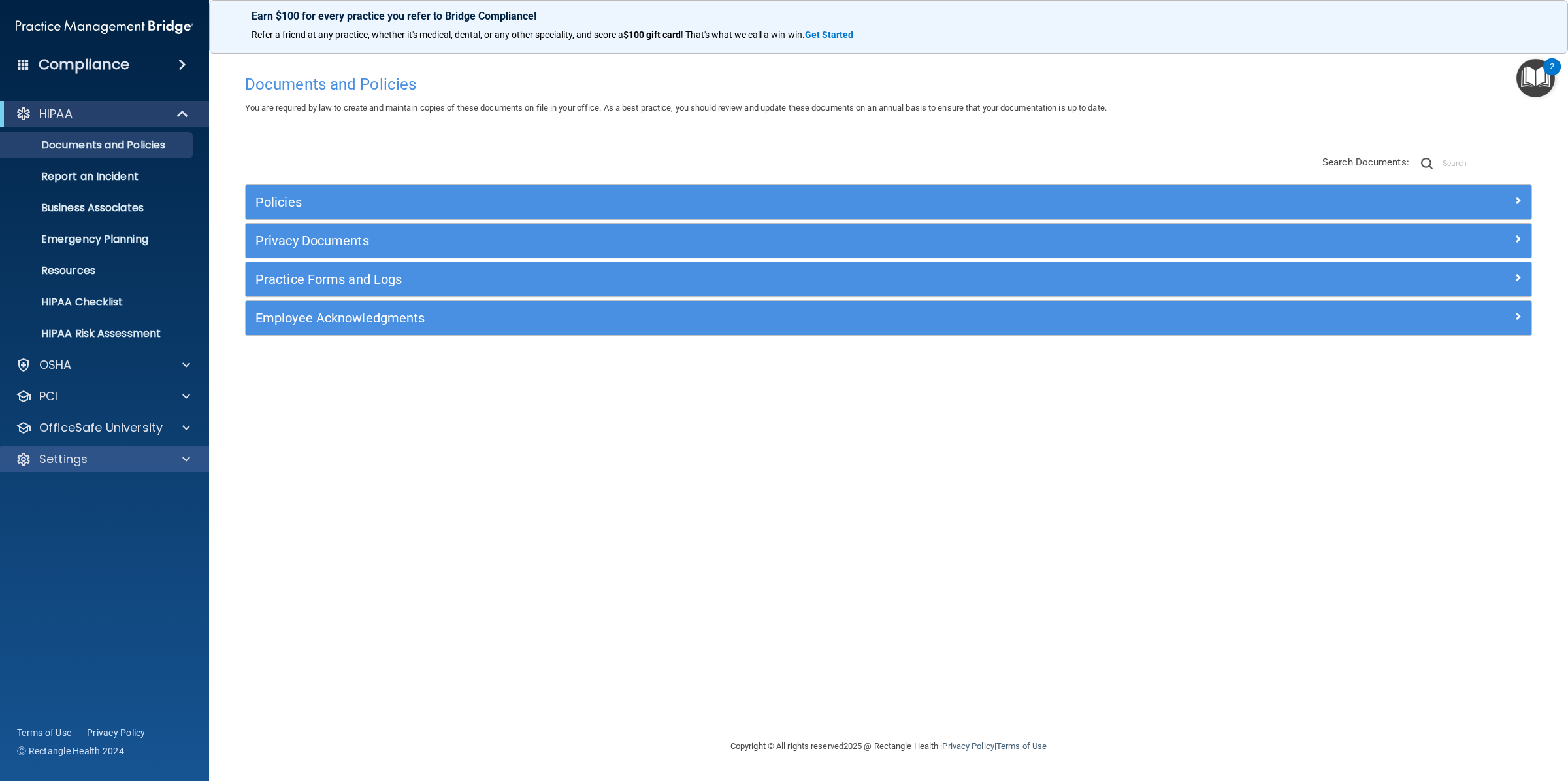
click at [63, 448] on div "Settings" at bounding box center [105, 459] width 210 height 27
click at [85, 460] on p "Settings" at bounding box center [63, 459] width 48 height 16
click at [78, 524] on p "My Users" at bounding box center [98, 521] width 179 height 13
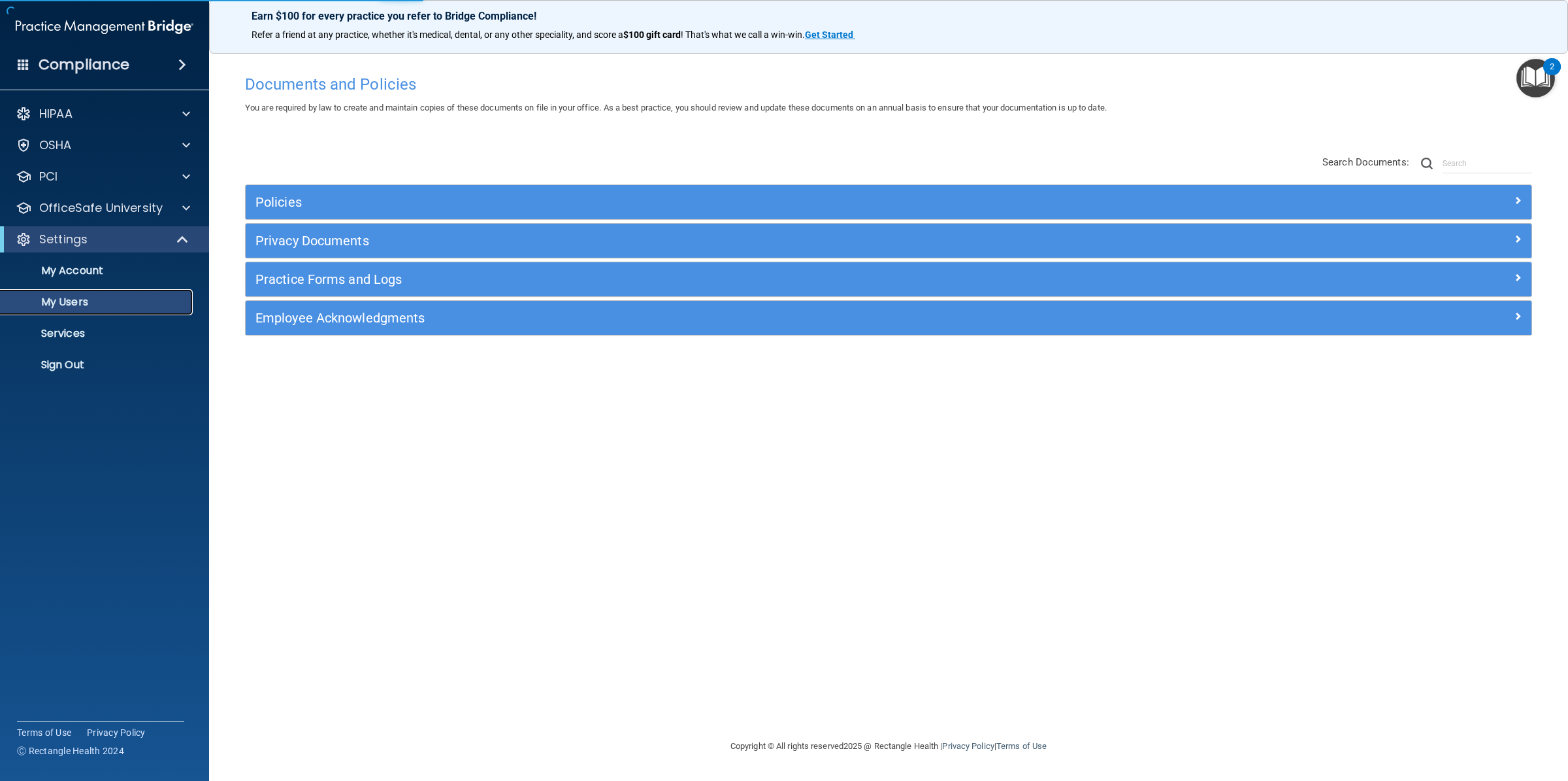
select select "20"
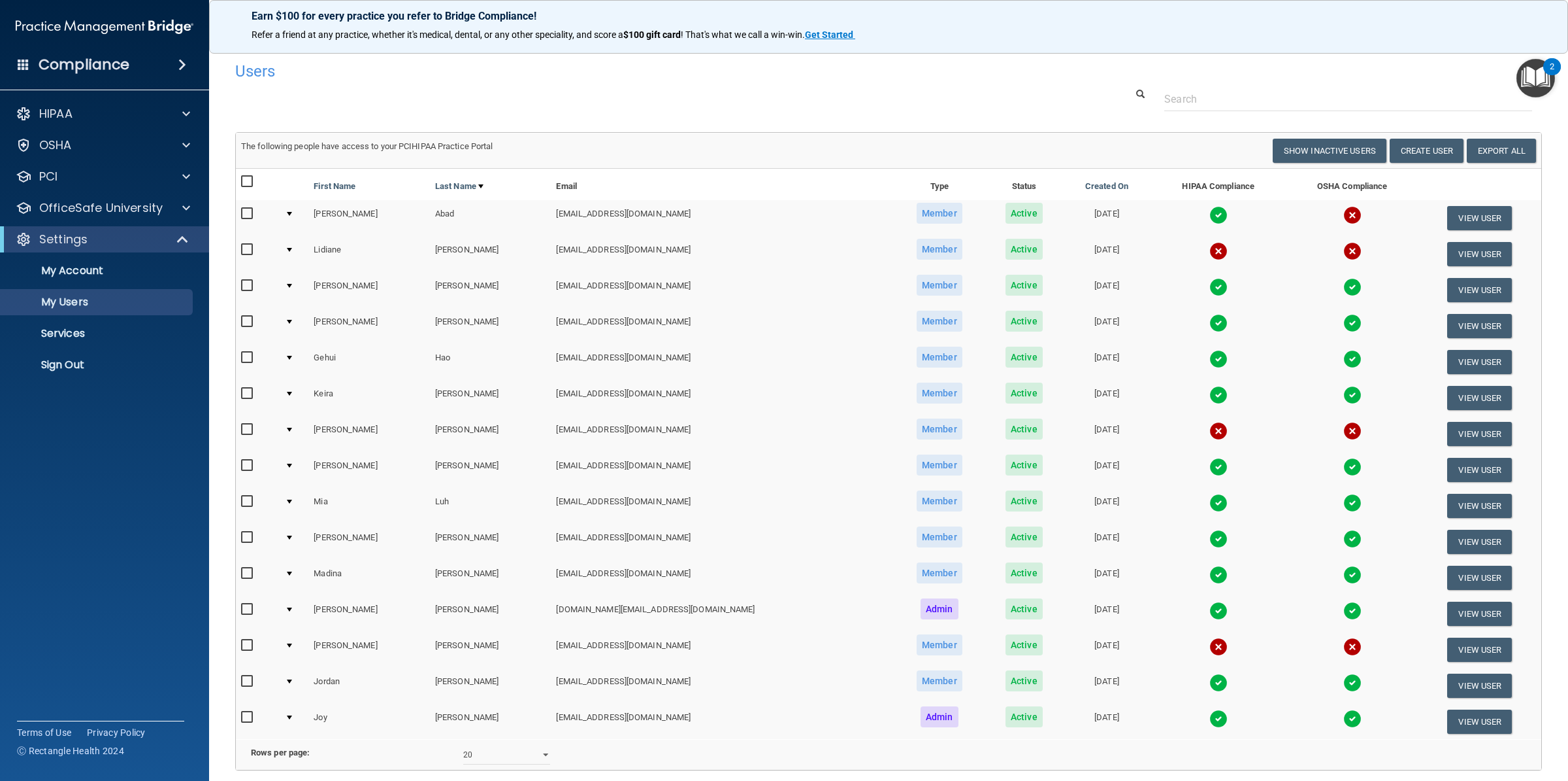
click at [247, 248] on input "checkbox" at bounding box center [248, 250] width 15 height 11
checkbox input "true"
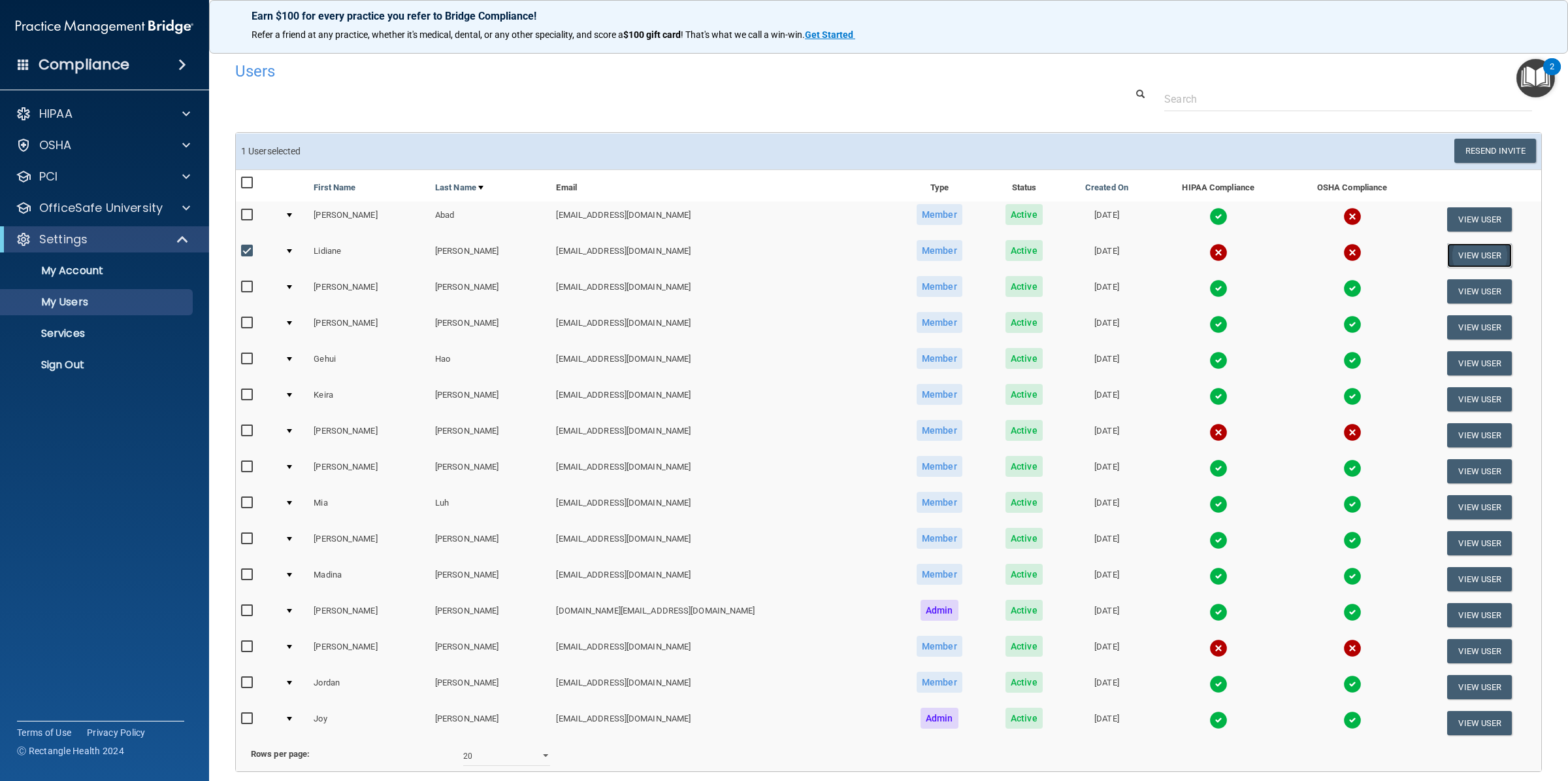
click at [1463, 257] on button "View User" at bounding box center [1480, 255] width 65 height 25
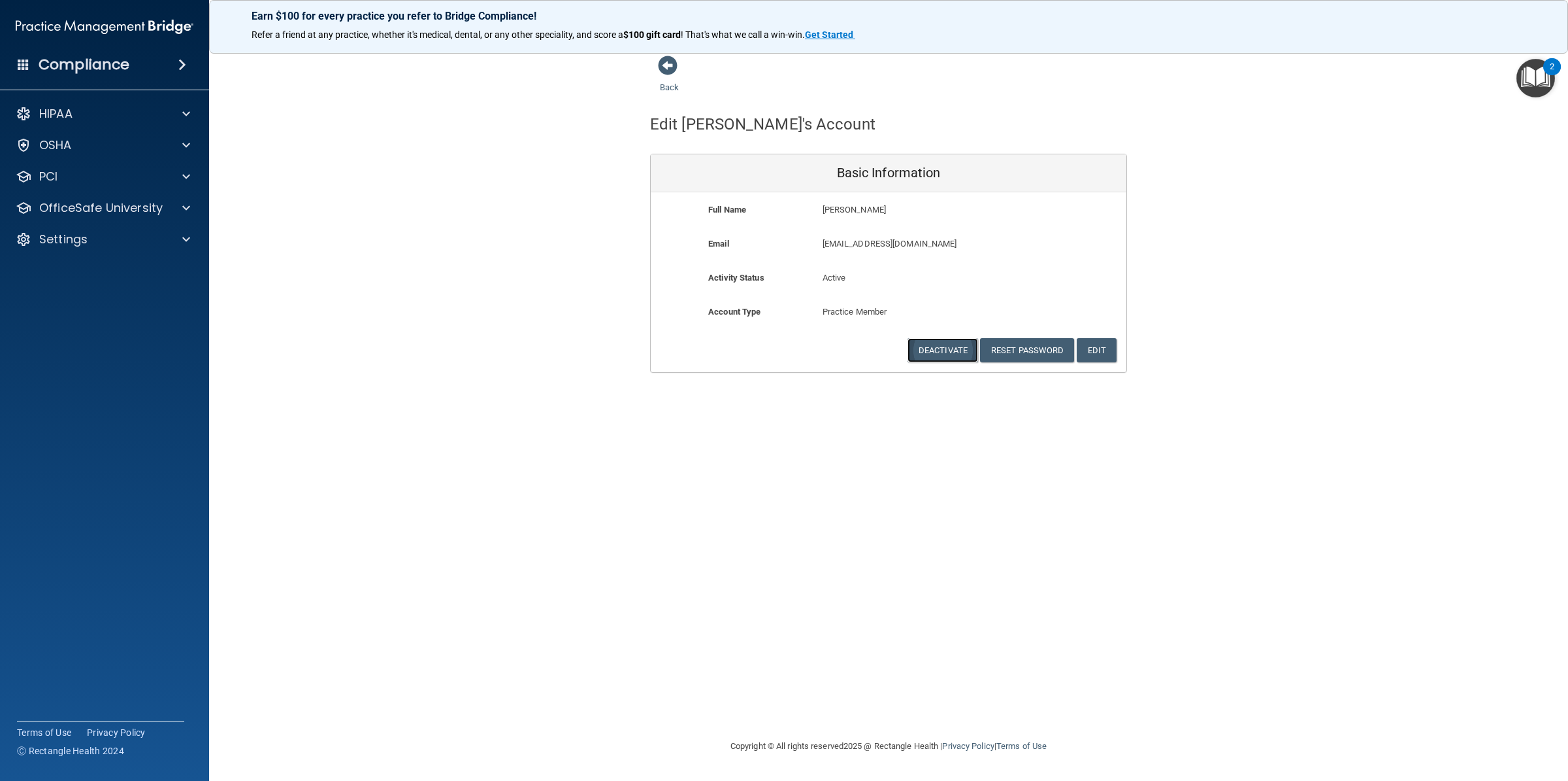
click at [953, 346] on button "Deactivate" at bounding box center [943, 350] width 71 height 25
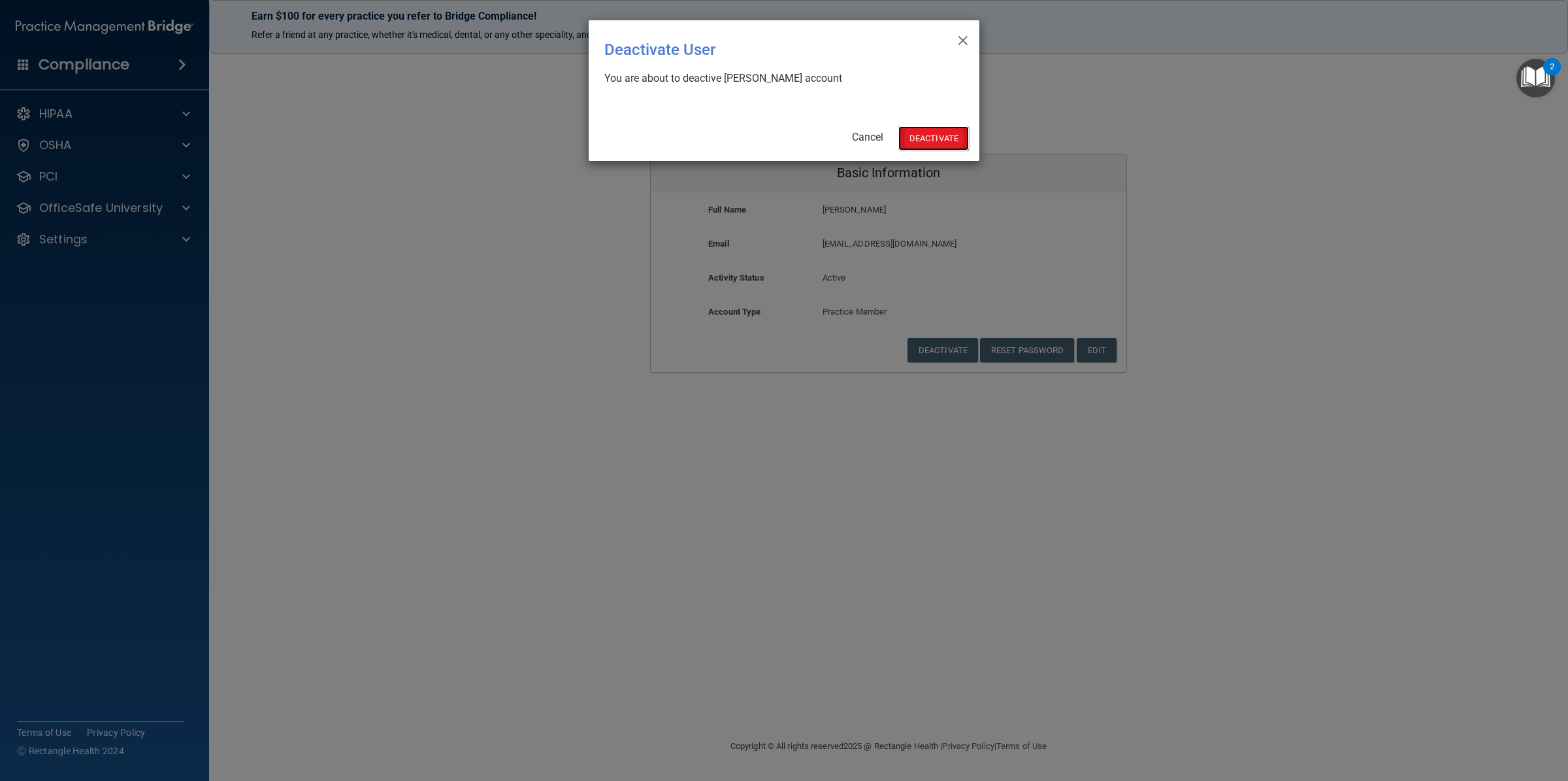
click at [941, 136] on button "Deactivate" at bounding box center [934, 138] width 71 height 25
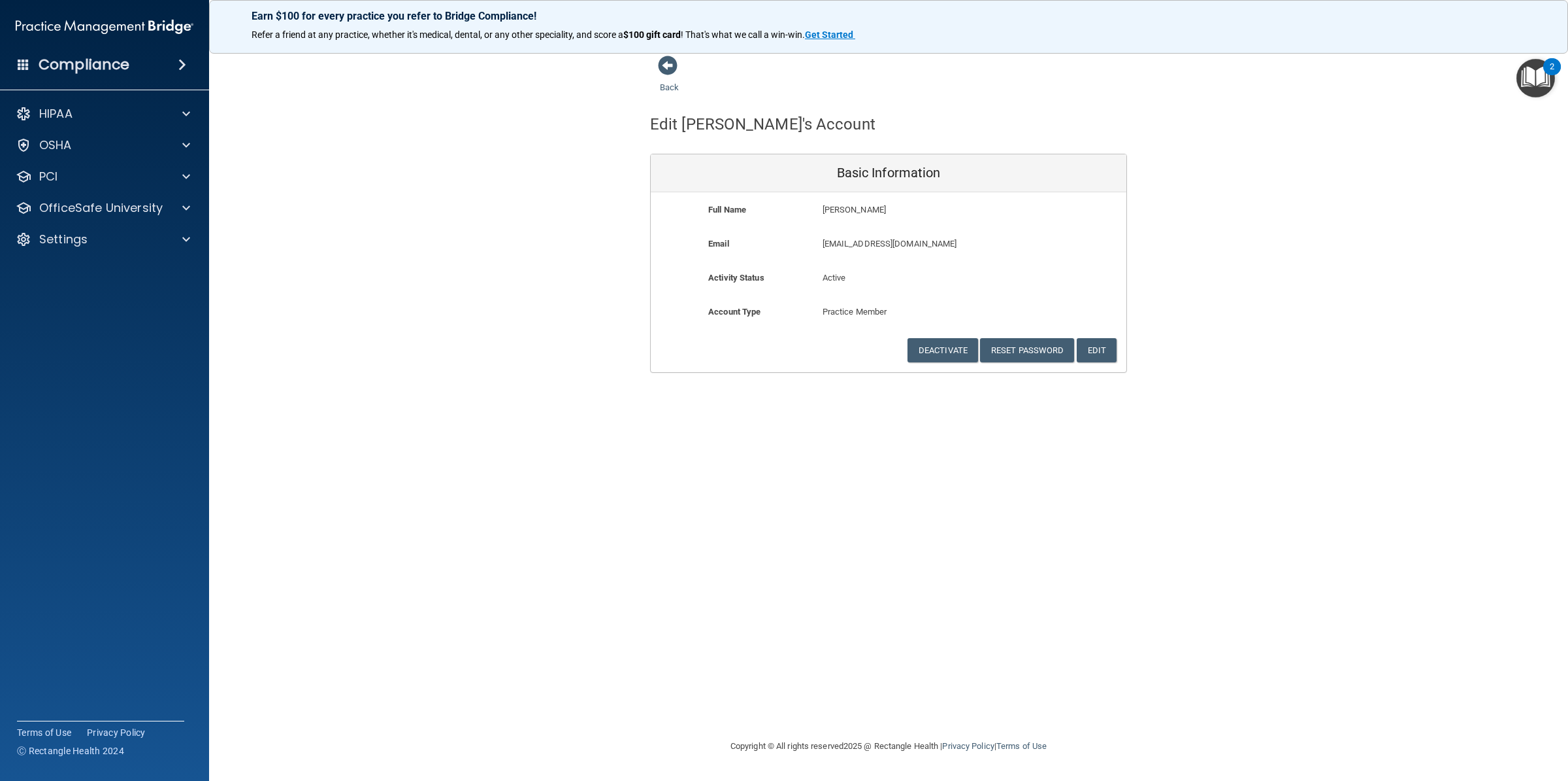
click at [935, 330] on div "Account Type Practice Member Admin Member Financial Institution Business Associ…" at bounding box center [889, 320] width 475 height 34
click at [941, 343] on button "Deactivate" at bounding box center [943, 350] width 71 height 25
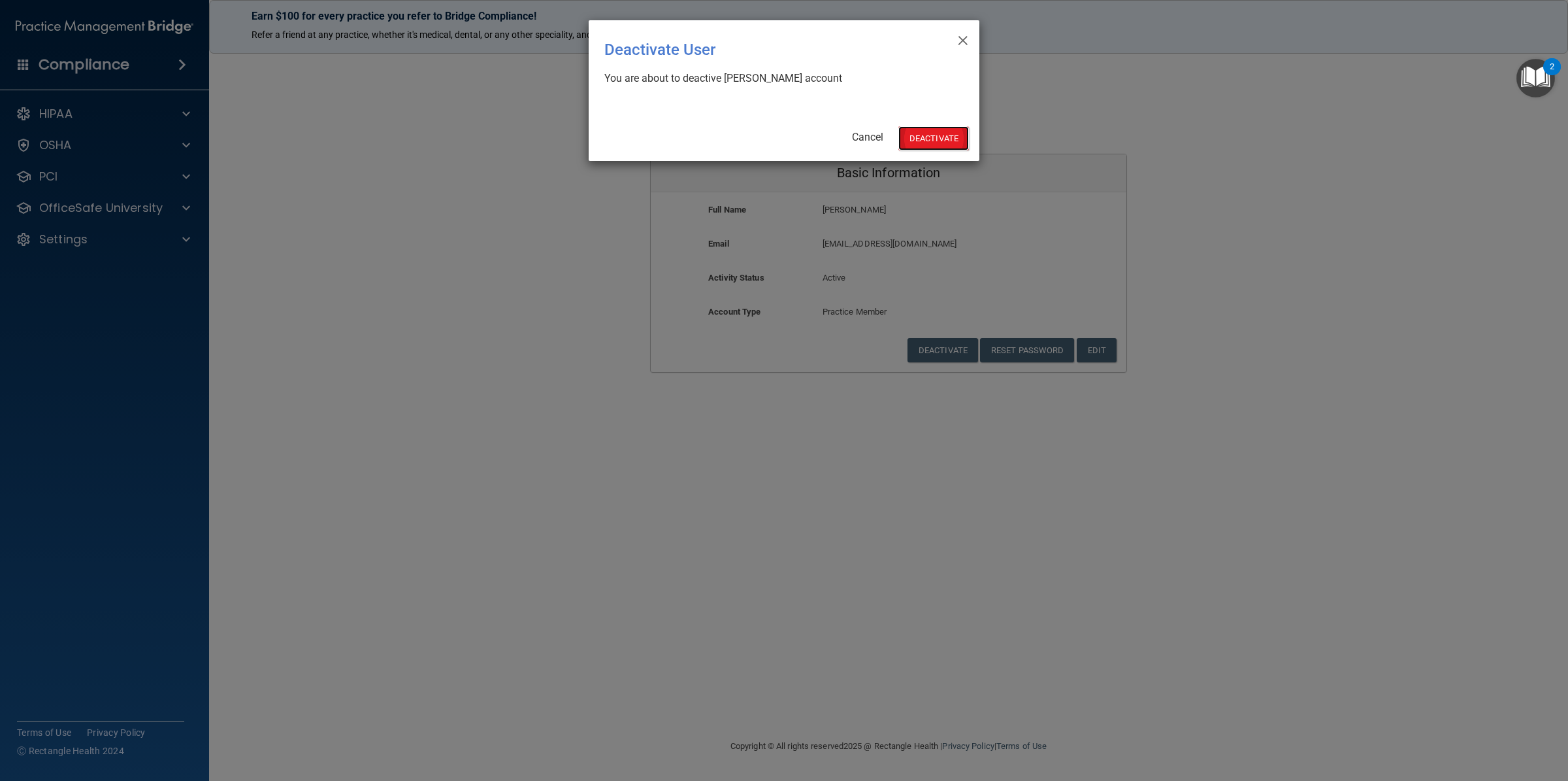
click at [943, 139] on button "Deactivate" at bounding box center [934, 138] width 71 height 25
